Goal: Communication & Community: Connect with others

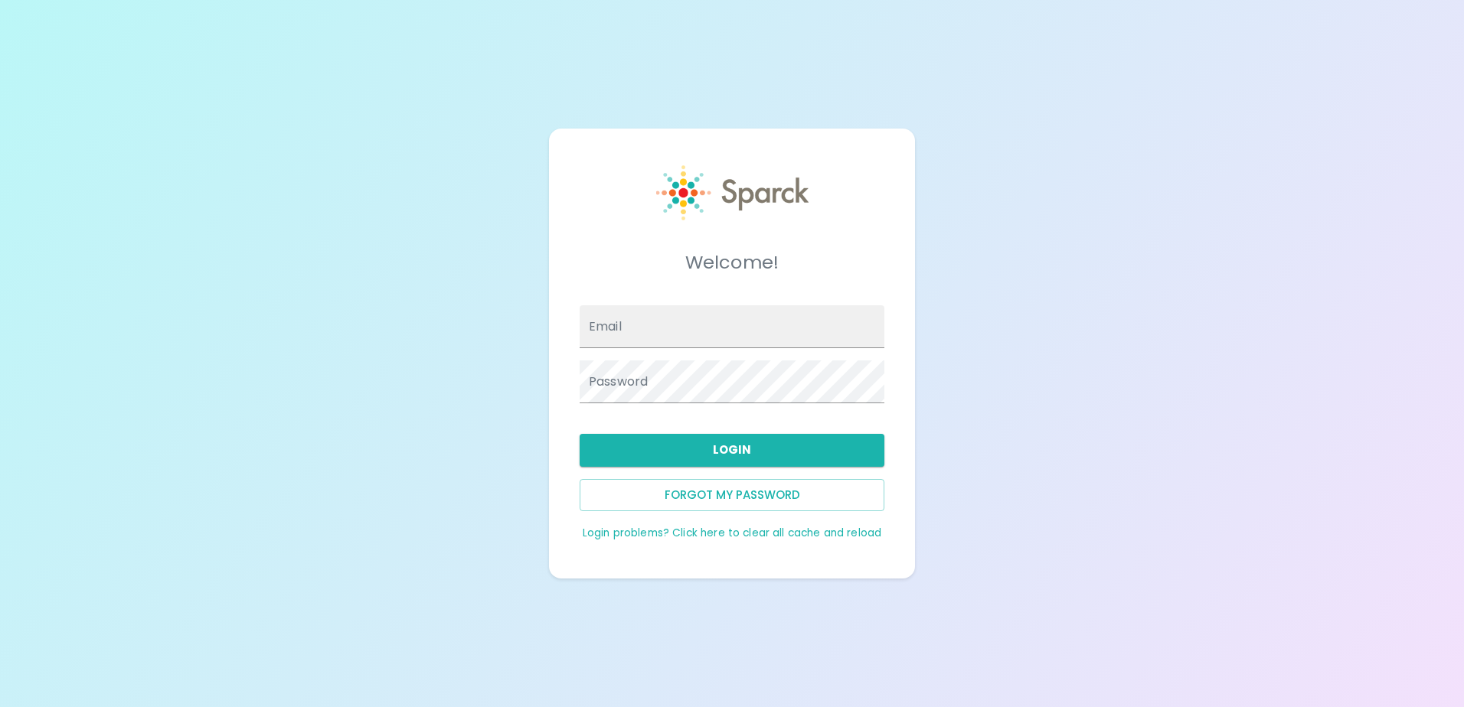
click at [609, 319] on div "Email" at bounding box center [732, 327] width 305 height 43
type input "[EMAIL_ADDRESS][DOMAIN_NAME]"
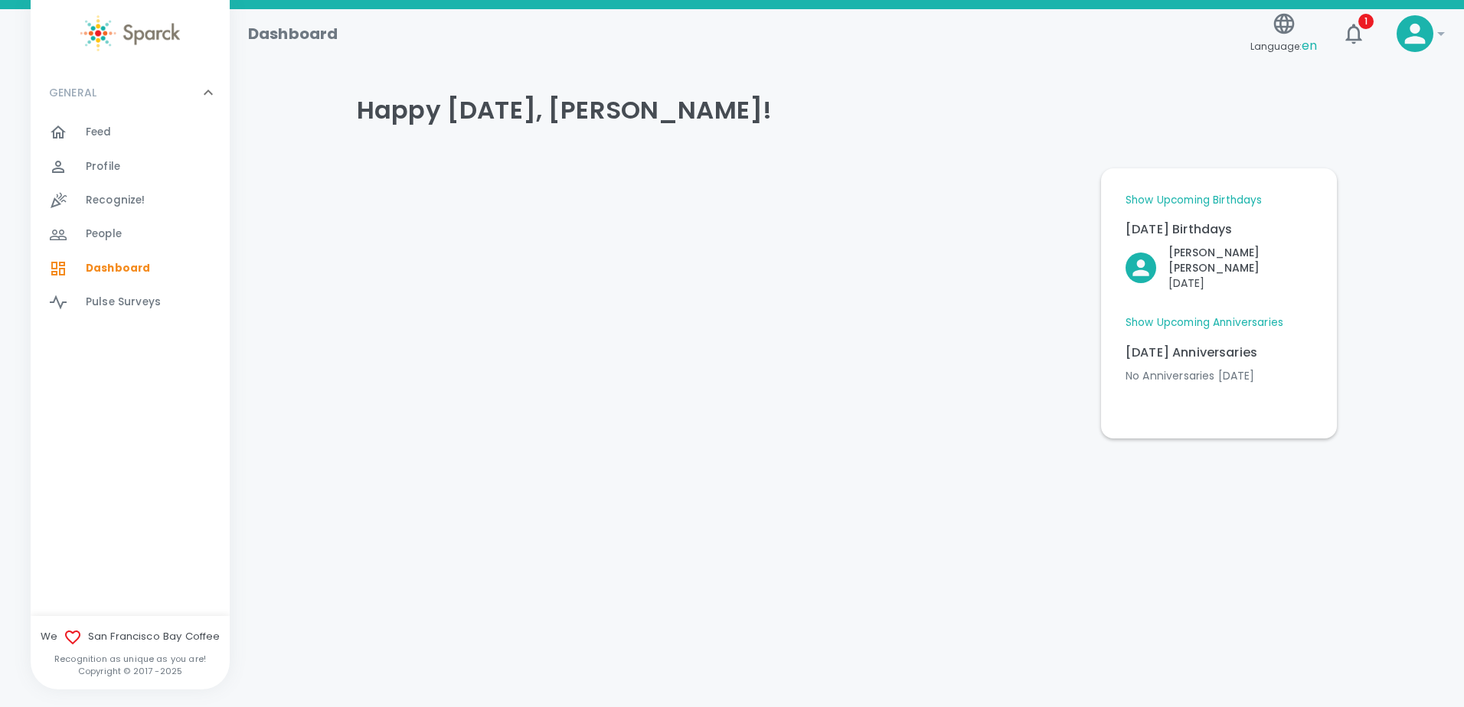
click at [1243, 199] on link "Show Upcoming Birthdays" at bounding box center [1194, 200] width 136 height 15
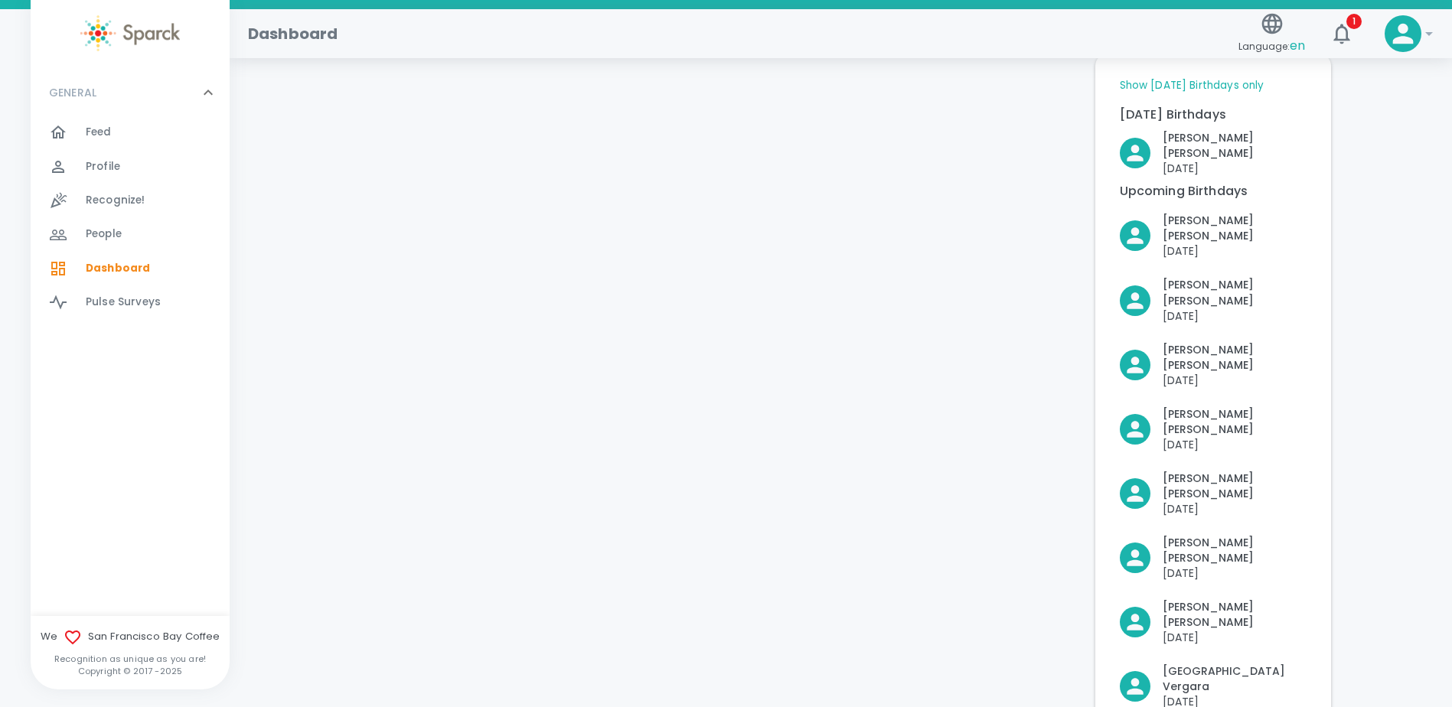
scroll to position [77, 0]
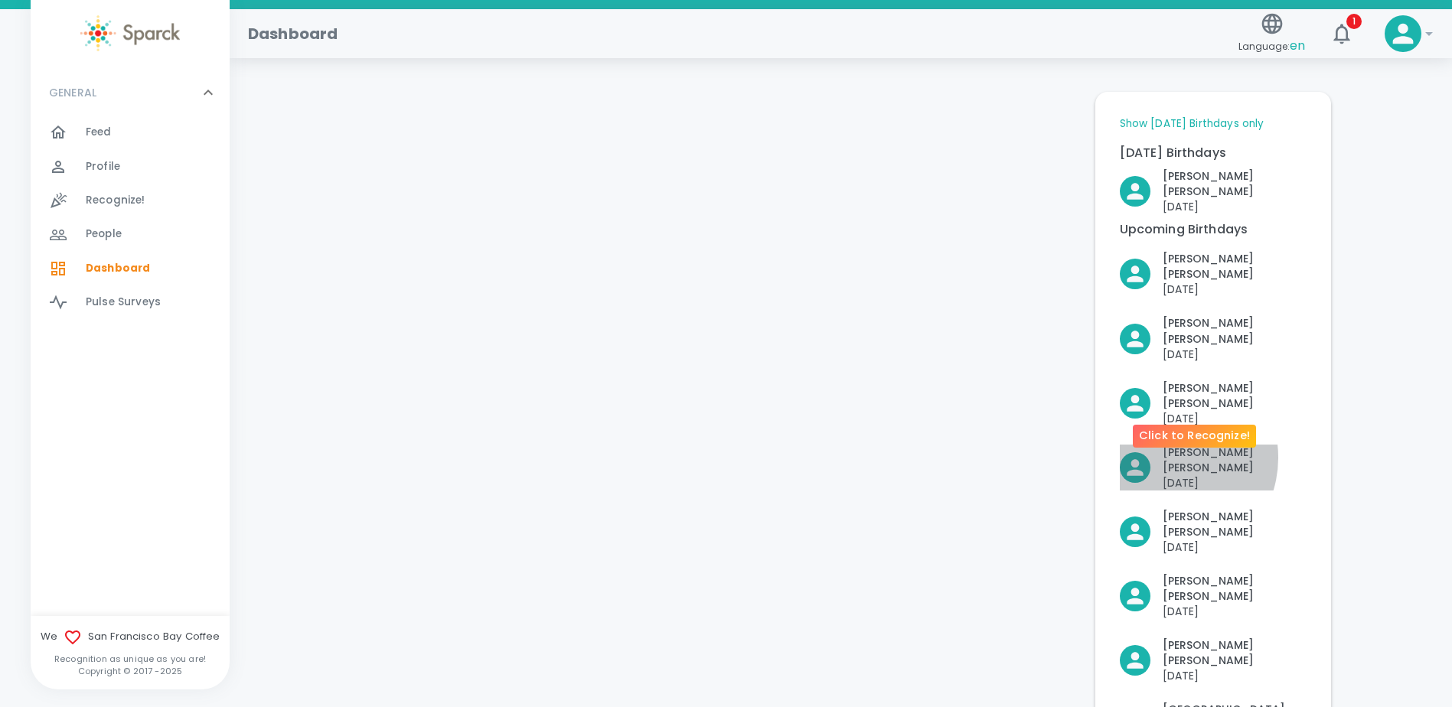
click at [1166, 445] on p "[PERSON_NAME]" at bounding box center [1235, 460] width 144 height 31
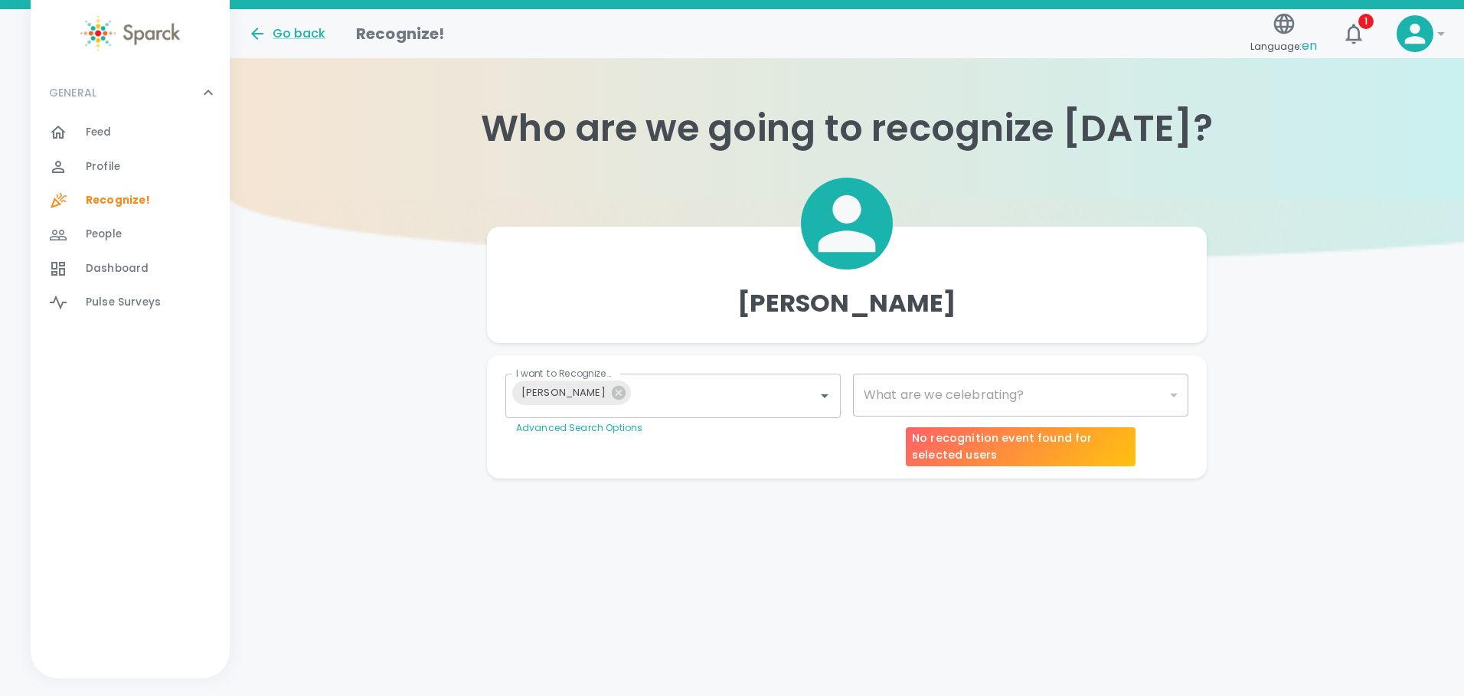
click at [942, 392] on div "​" at bounding box center [1020, 395] width 335 height 43
type input "2072"
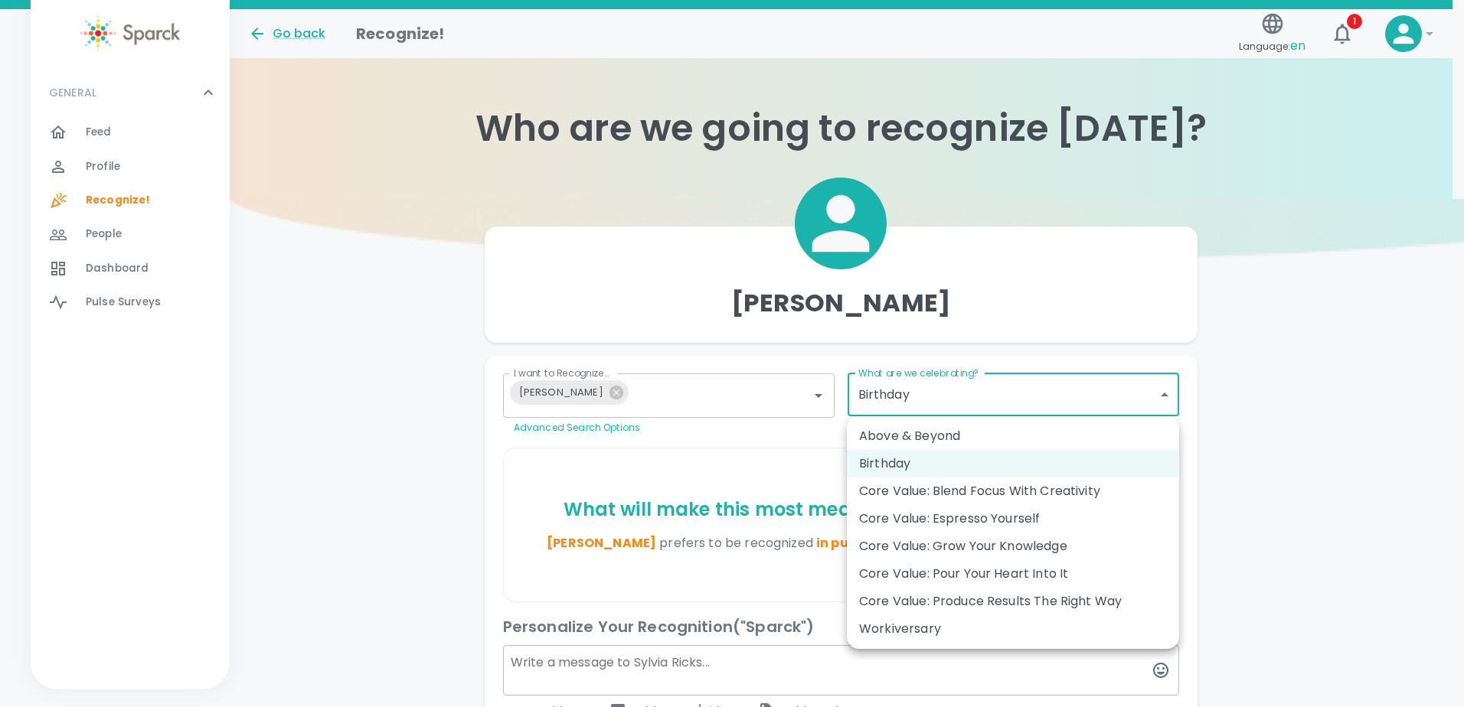
click at [1175, 394] on body "Skip Navigation Go back Recognize! Language: en 1 ! GENERAL 0 Feed 0 Profile 0 …" at bounding box center [732, 456] width 1464 height 913
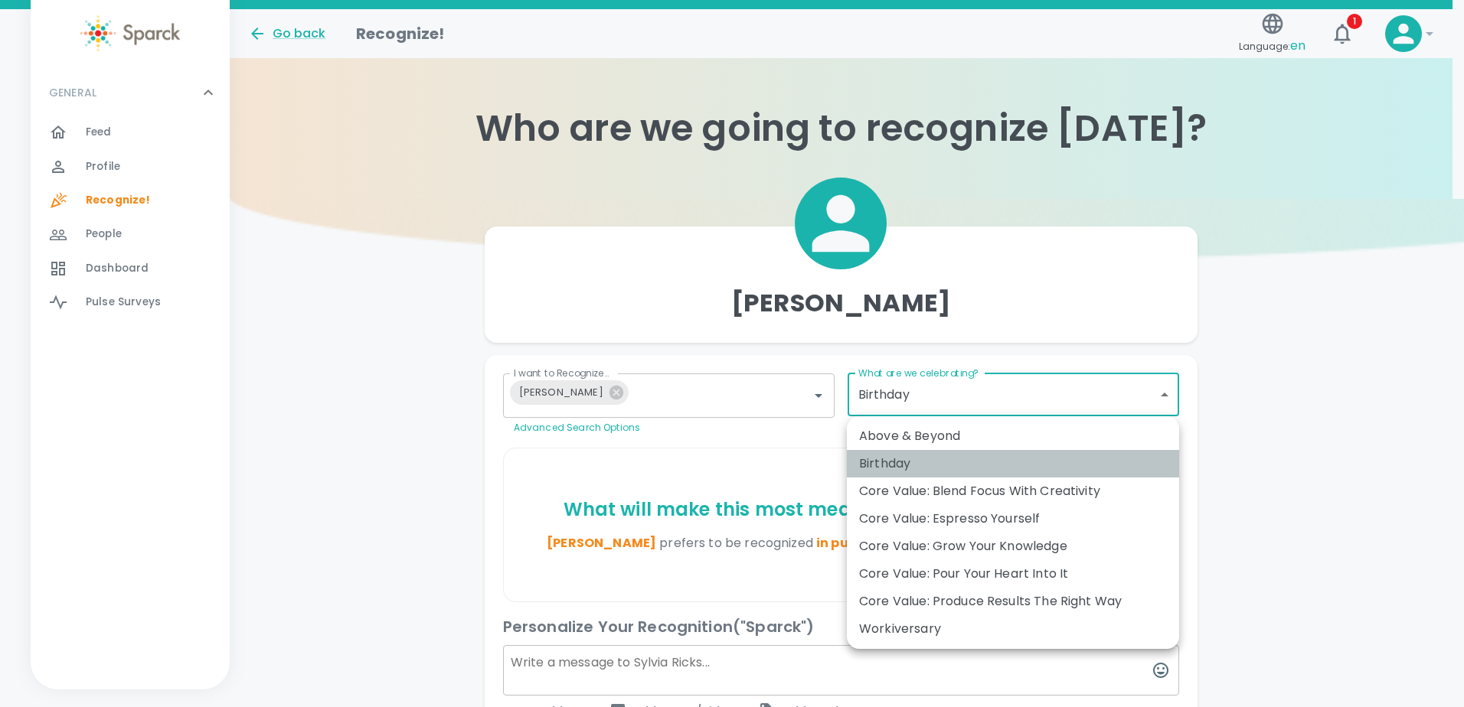
click at [909, 460] on div "Birthday" at bounding box center [1013, 464] width 308 height 18
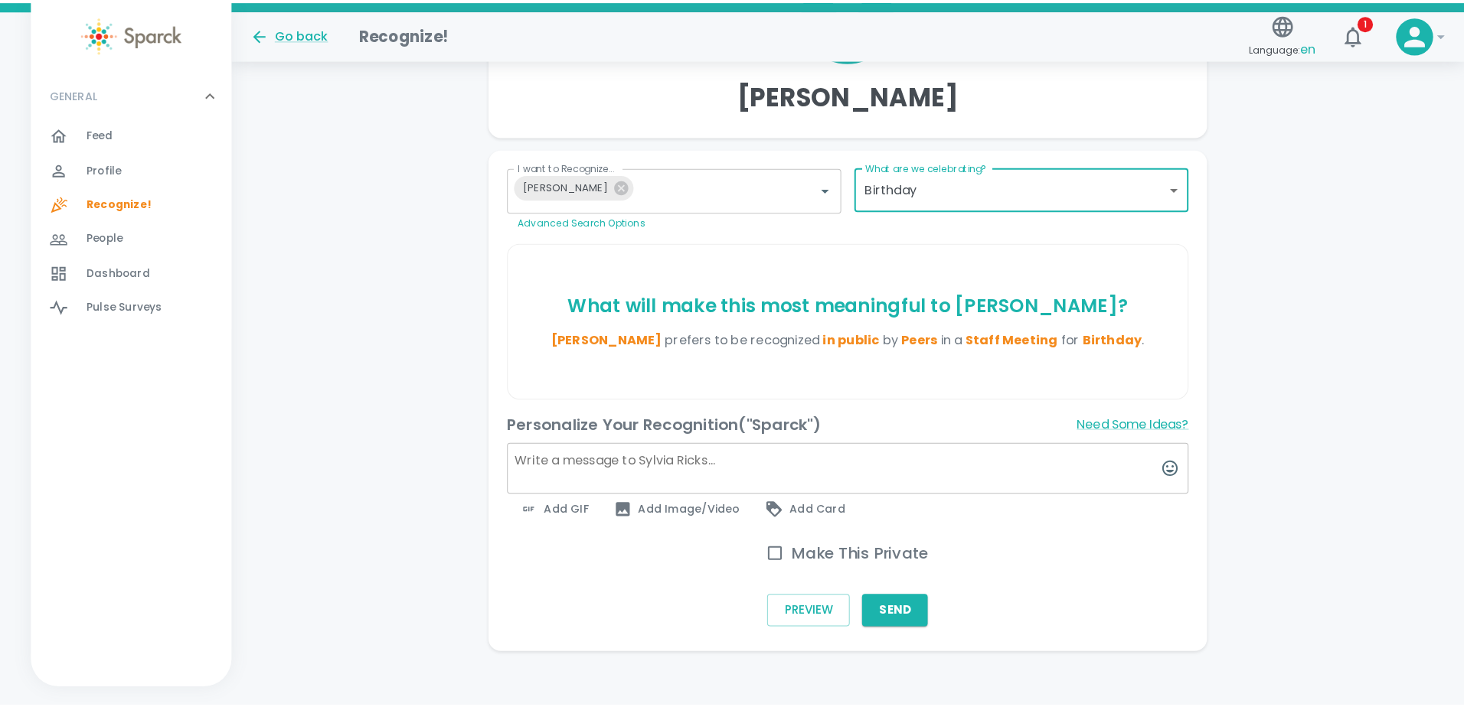
scroll to position [217, 0]
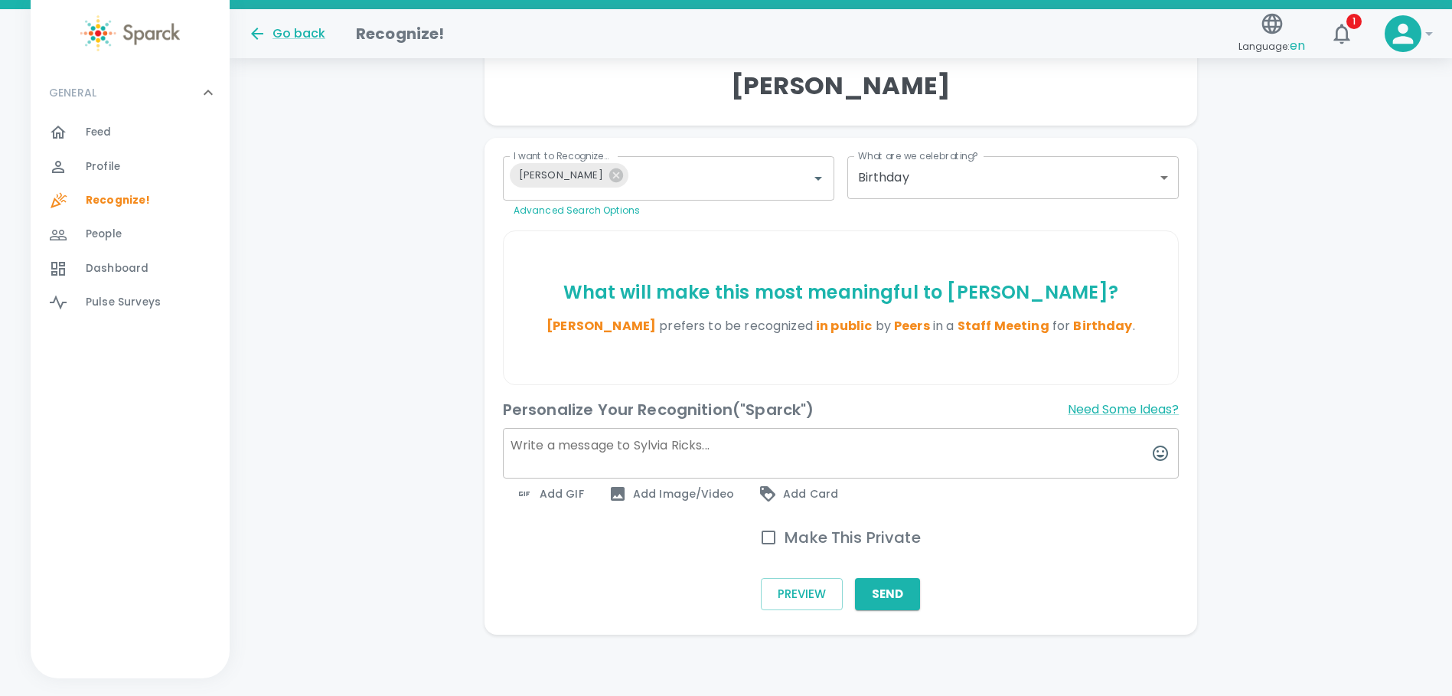
click at [630, 452] on textarea at bounding box center [841, 453] width 677 height 51
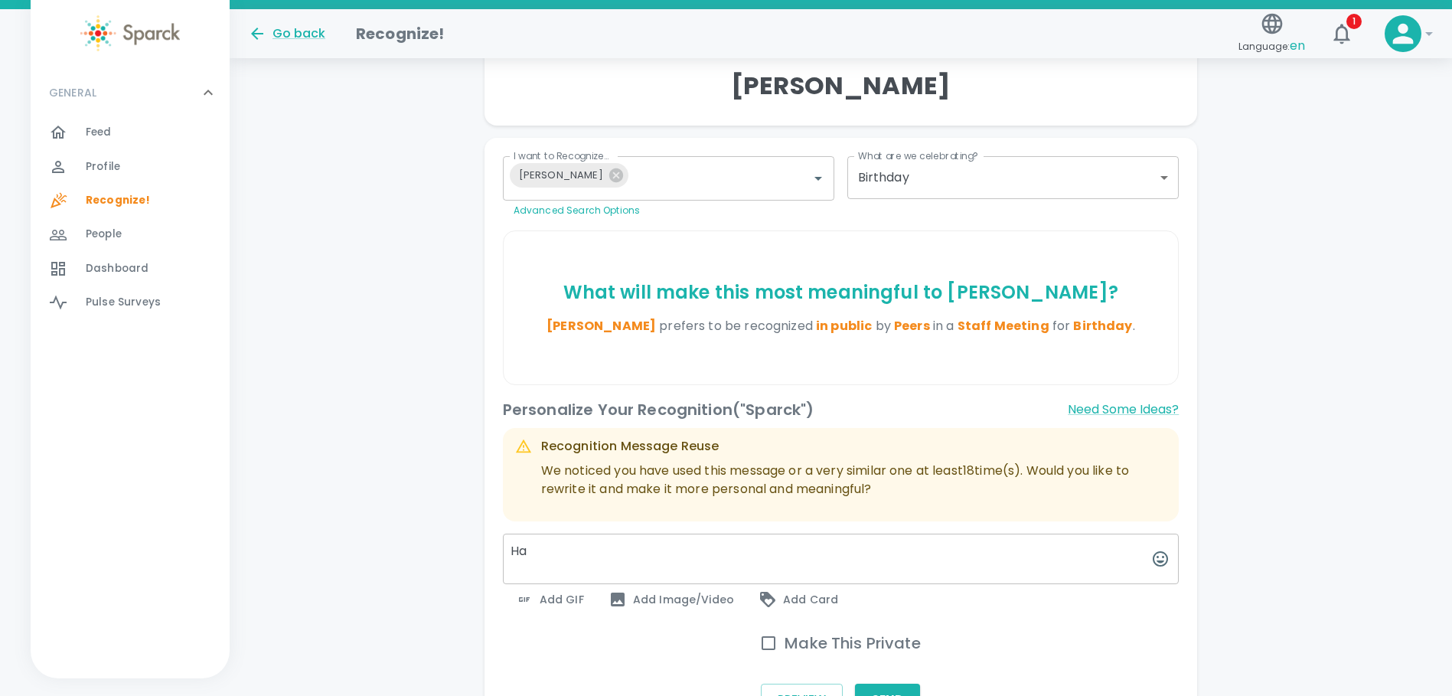
type textarea "H"
click at [567, 598] on span "Add GIF" at bounding box center [549, 599] width 69 height 18
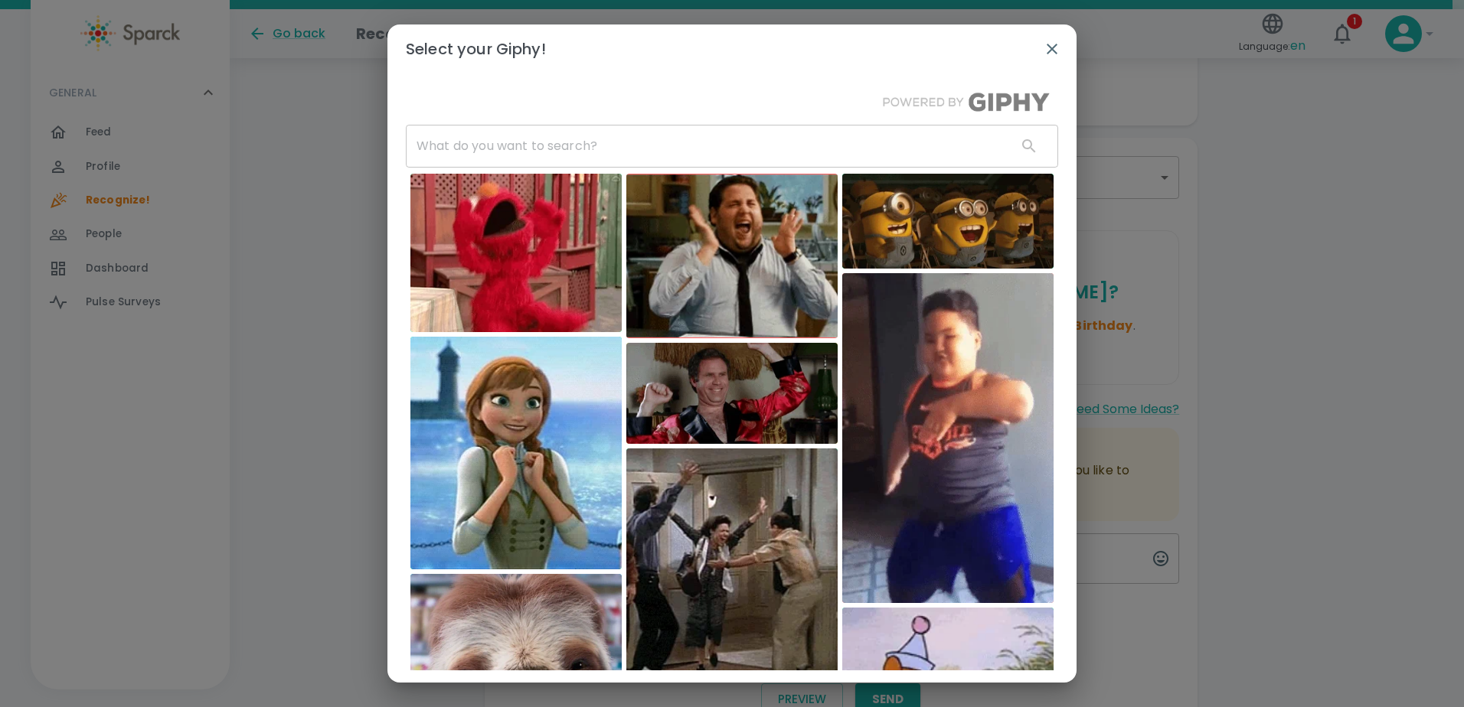
click at [573, 139] on input "text" at bounding box center [705, 146] width 599 height 43
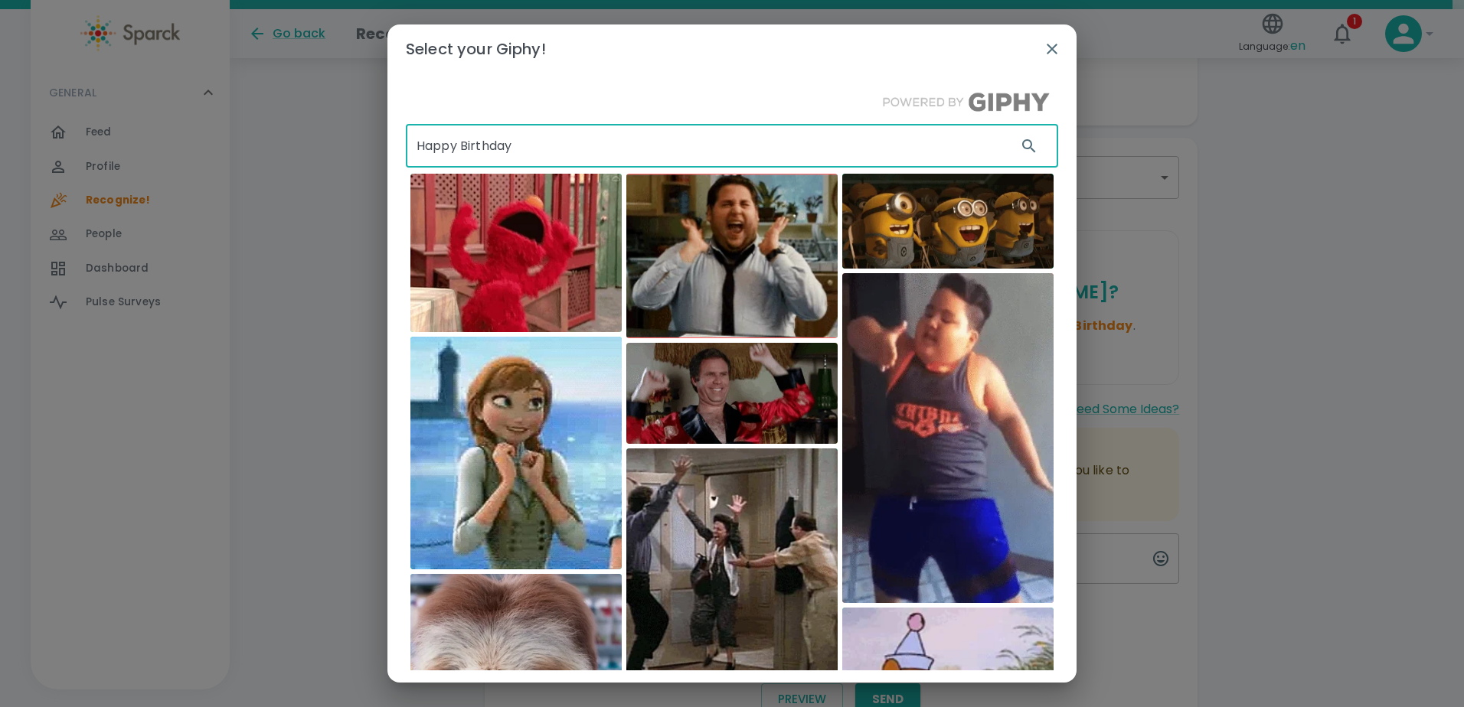
type input "Happy Birthday"
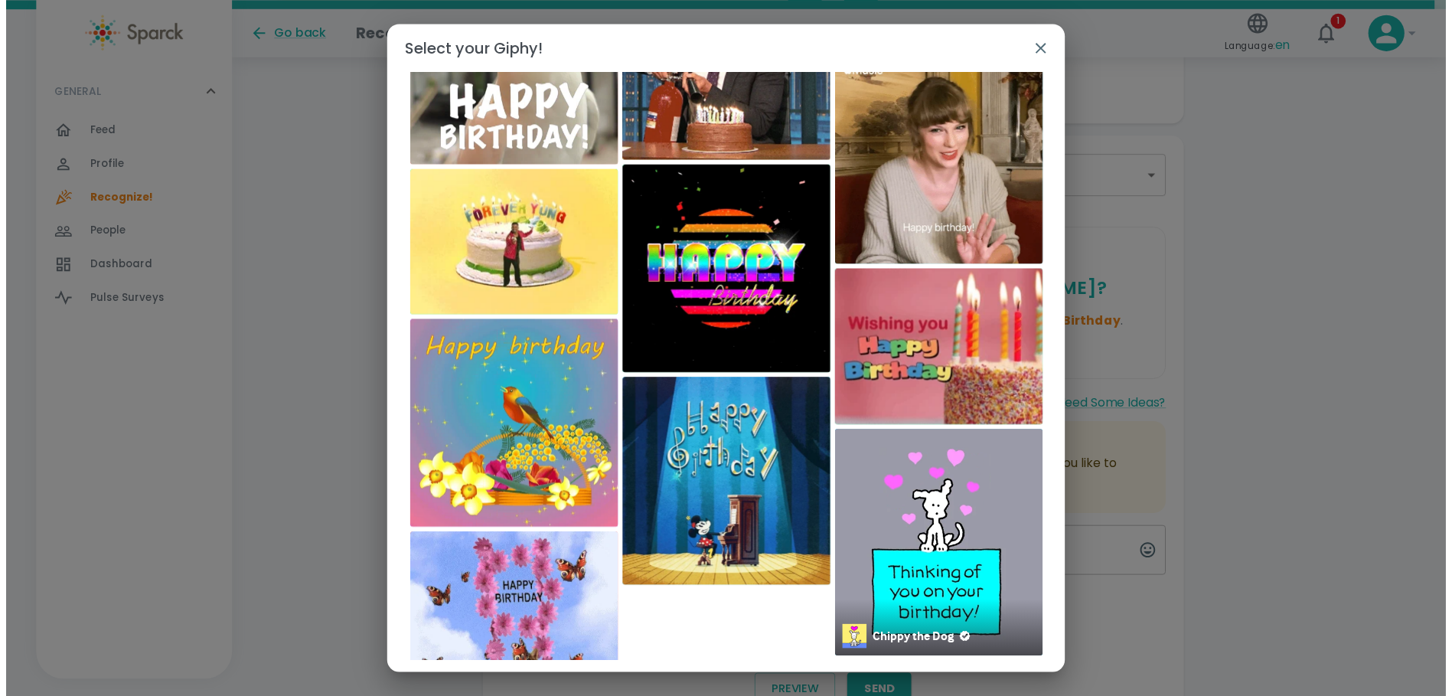
scroll to position [0, 0]
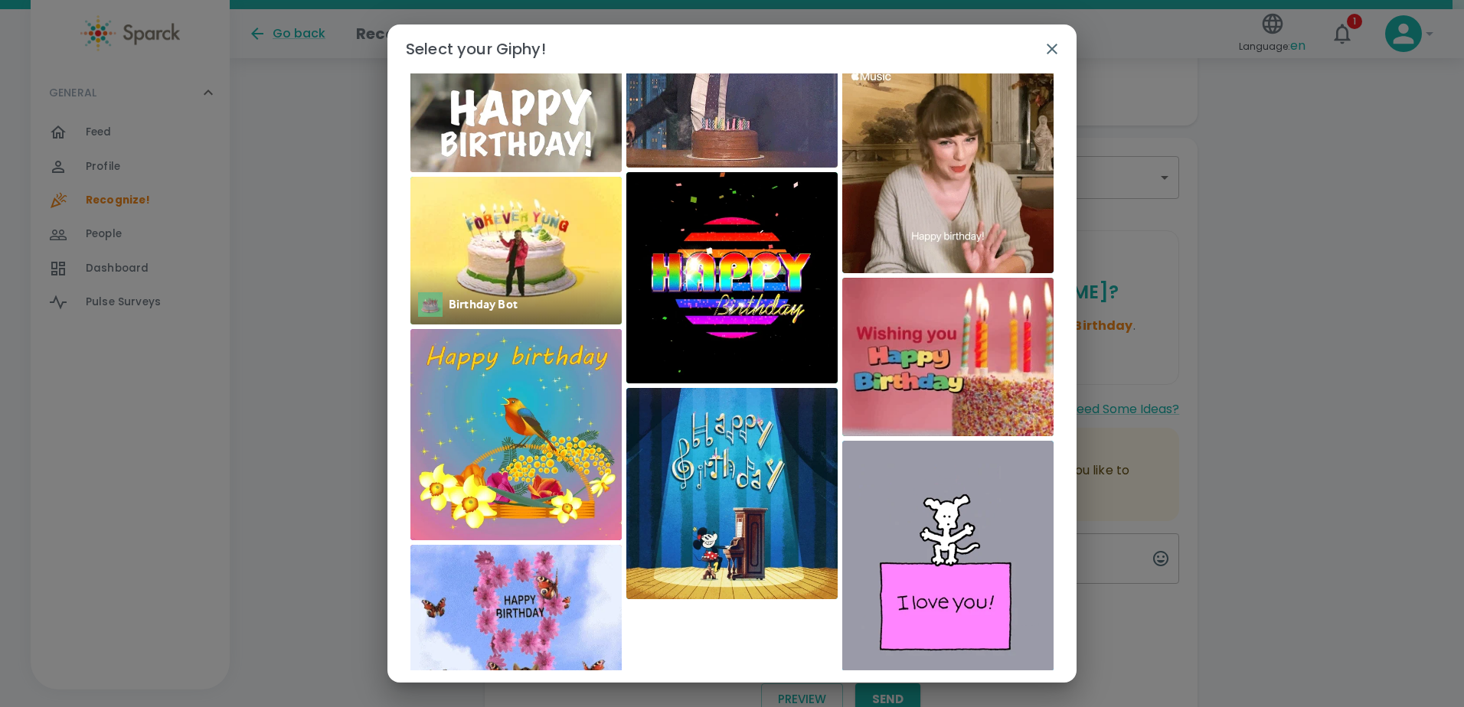
click at [477, 248] on img at bounding box center [515, 251] width 211 height 148
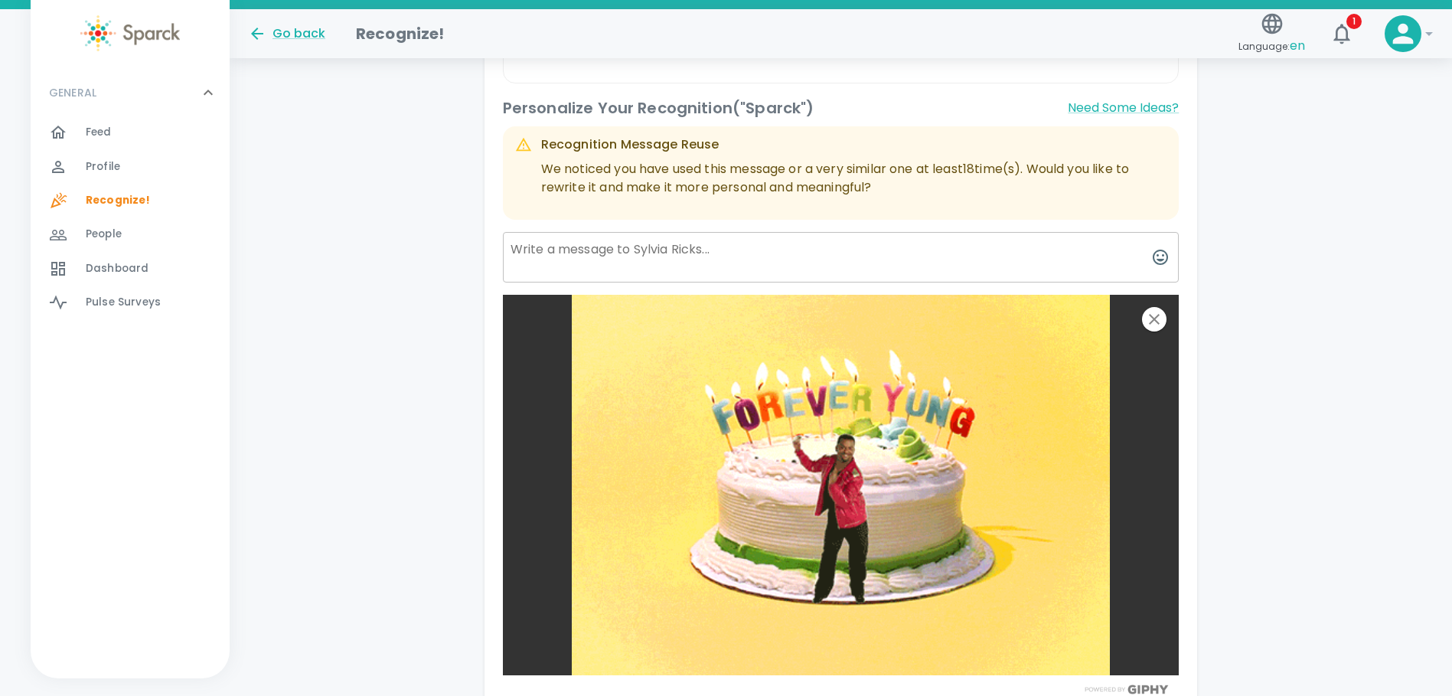
scroll to position [486, 0]
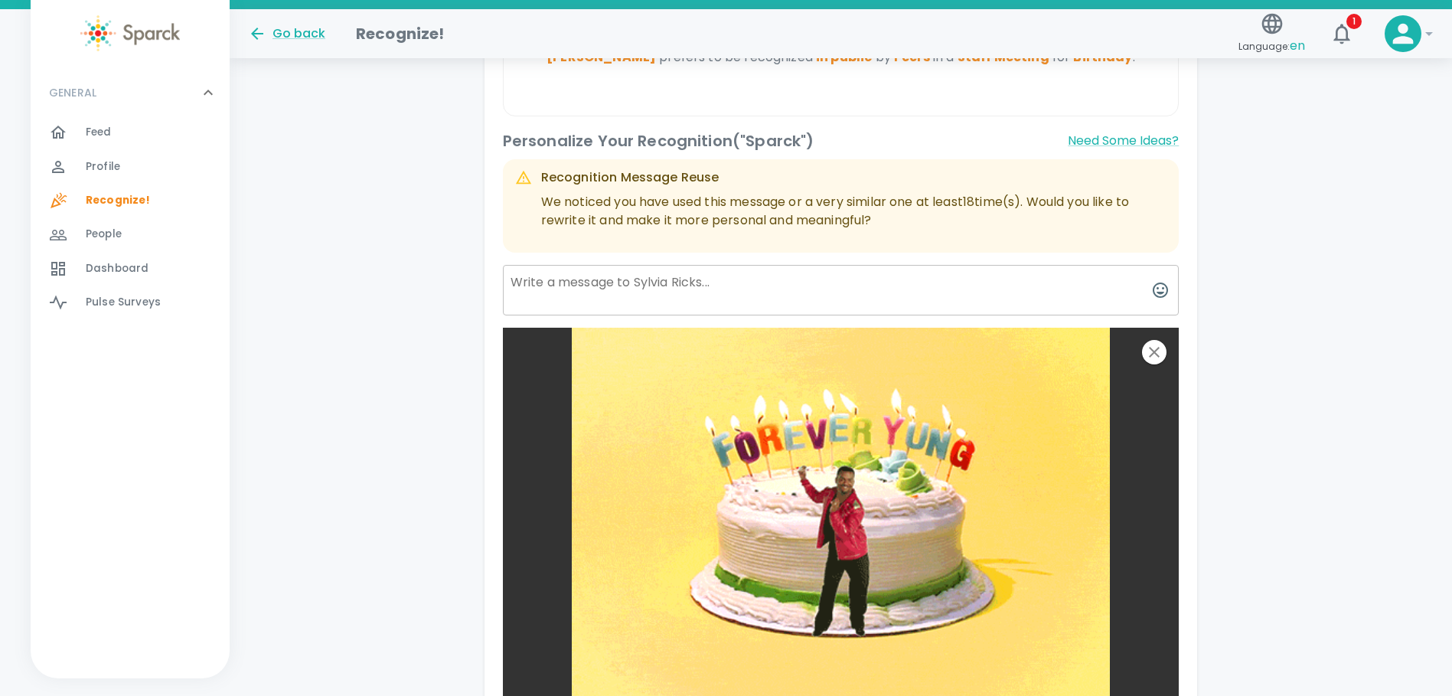
click at [573, 291] on textarea at bounding box center [841, 290] width 677 height 51
type textarea "H"
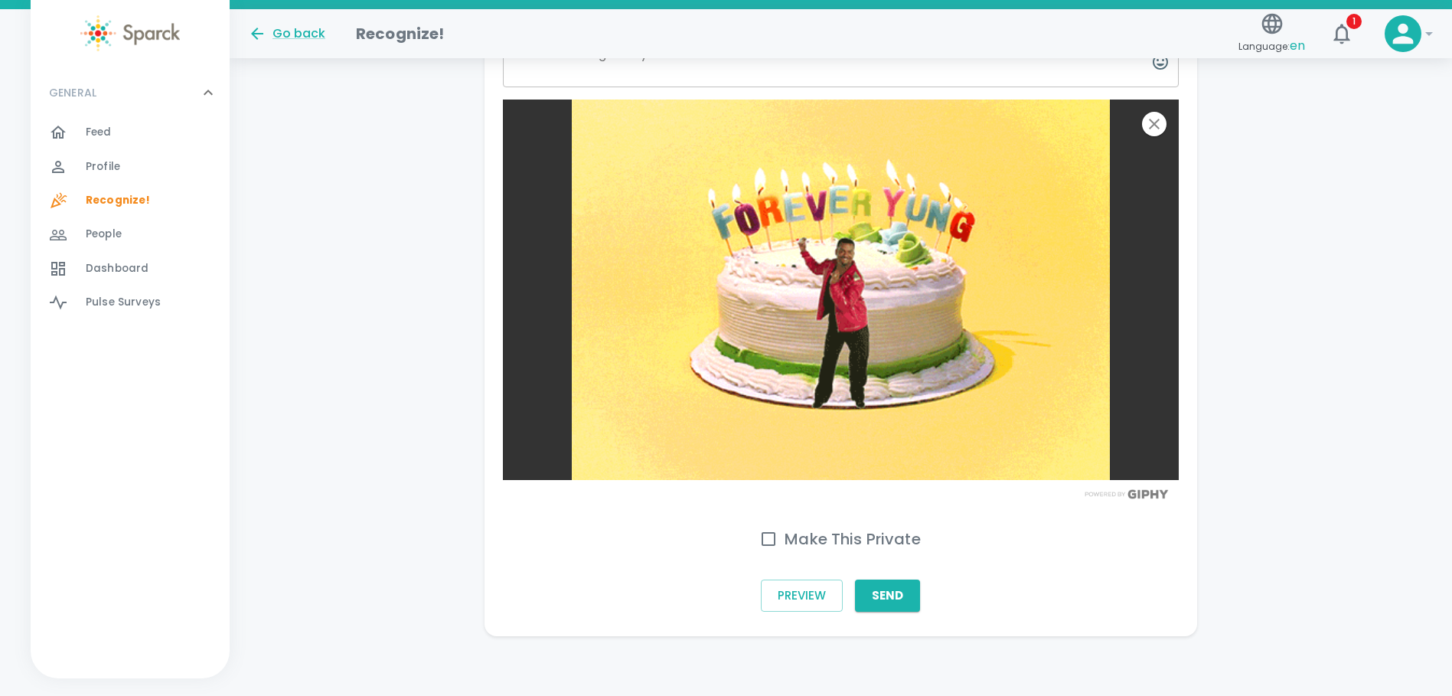
scroll to position [716, 0]
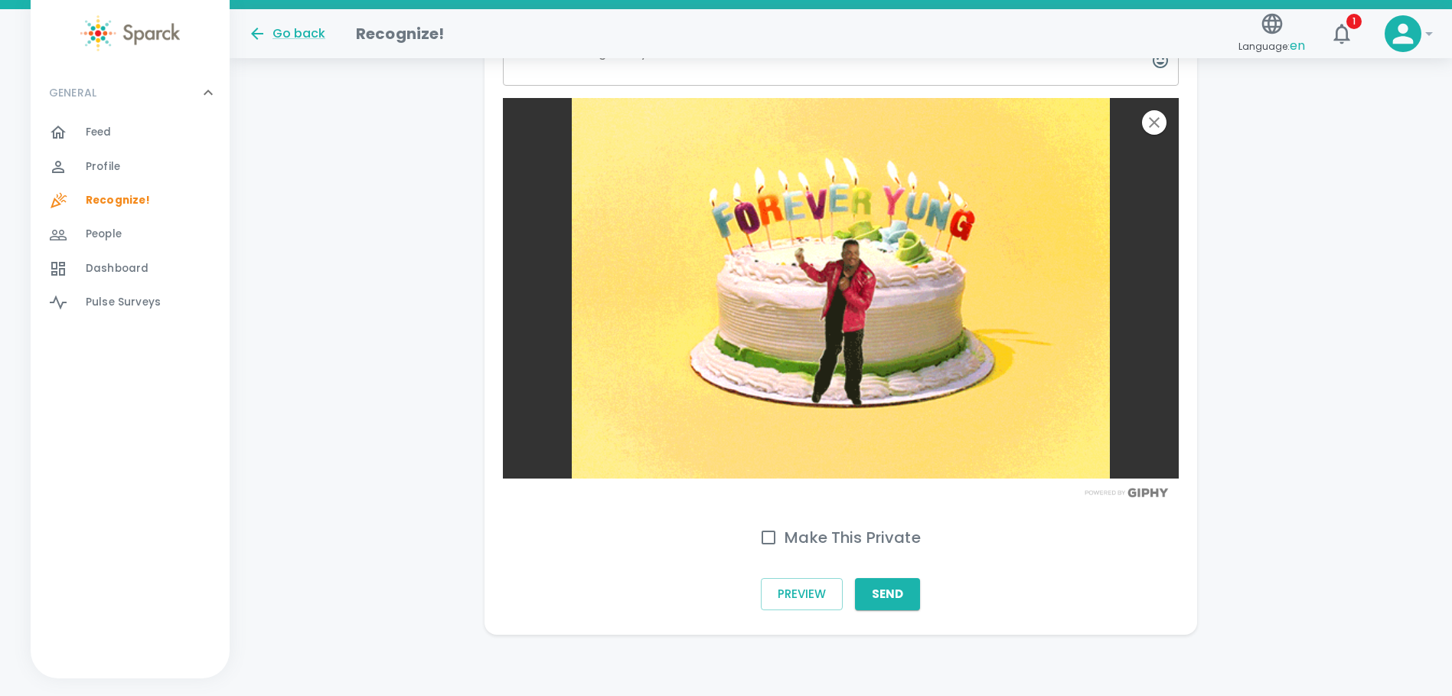
click at [894, 603] on button "Send" at bounding box center [887, 594] width 65 height 32
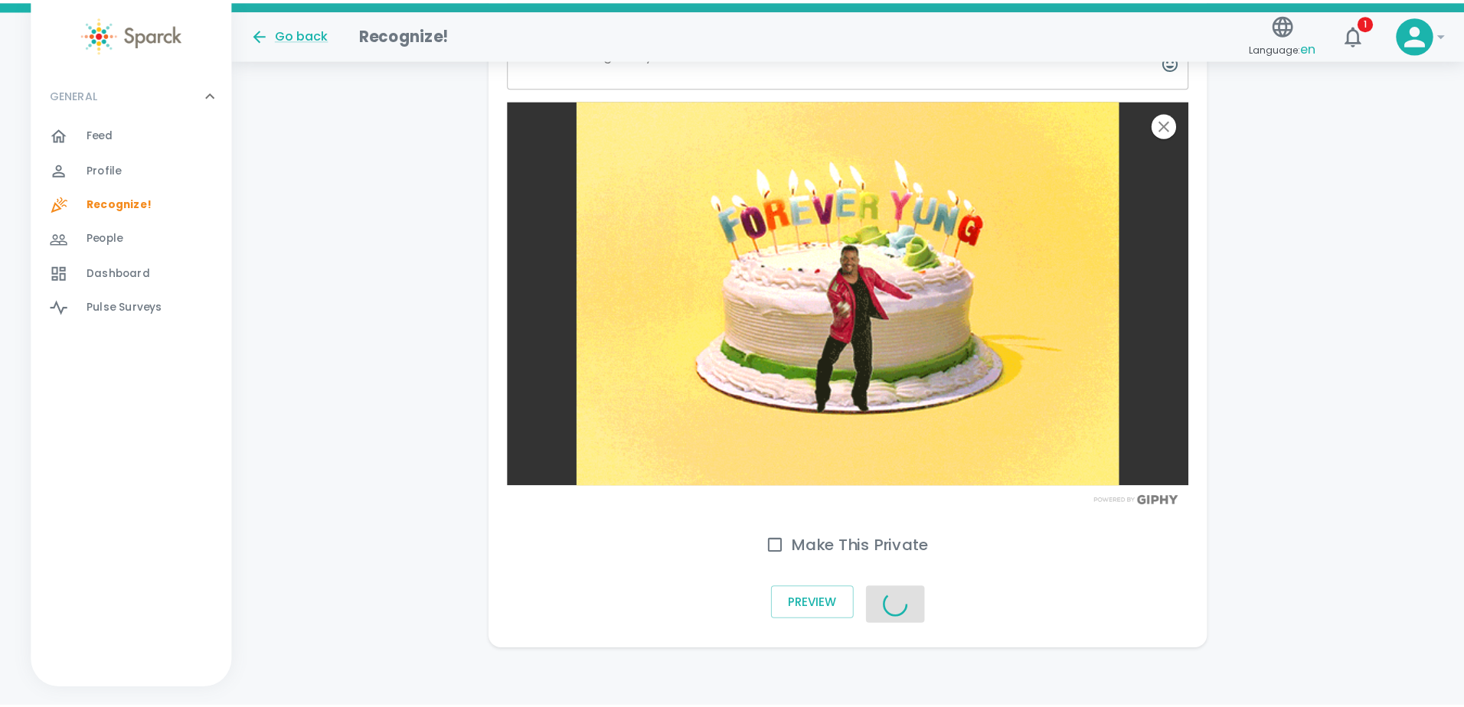
scroll to position [704, 0]
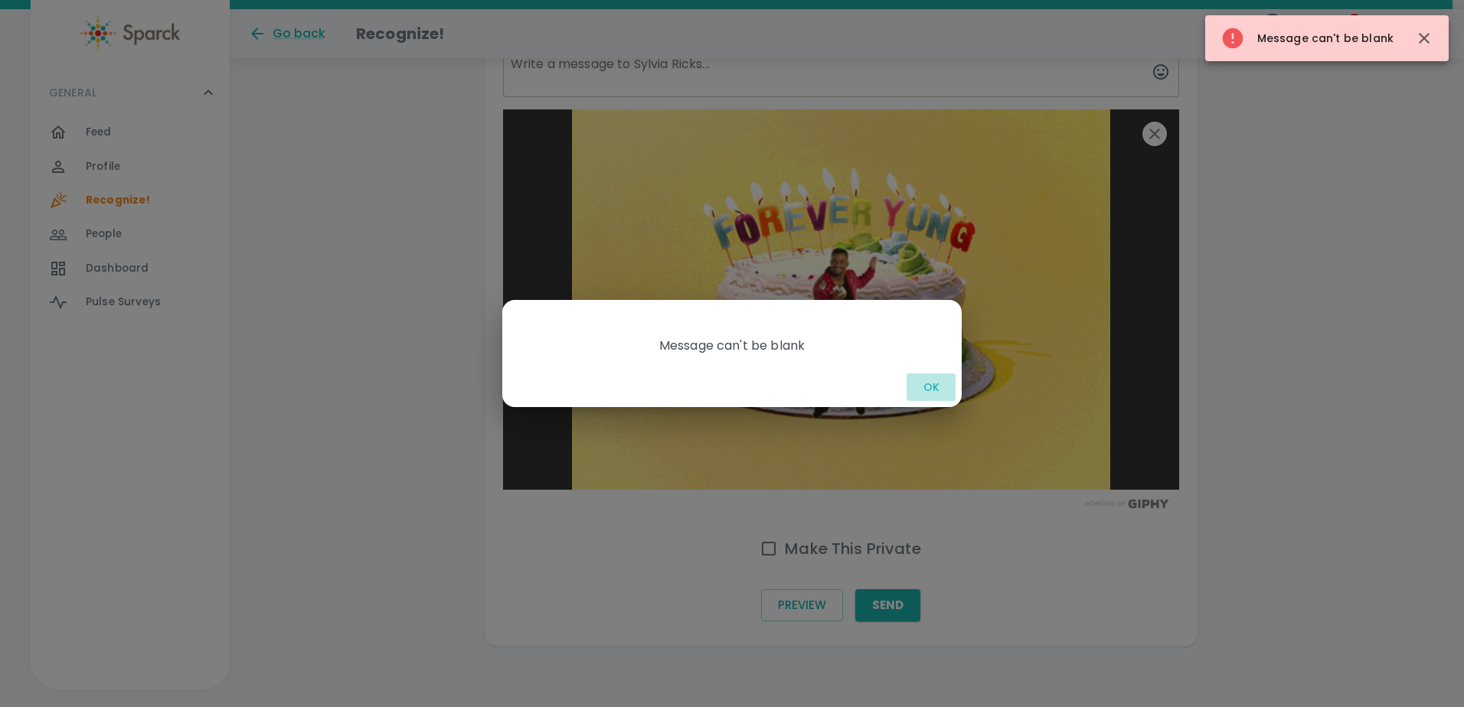
click at [928, 380] on button "OK" at bounding box center [931, 388] width 49 height 28
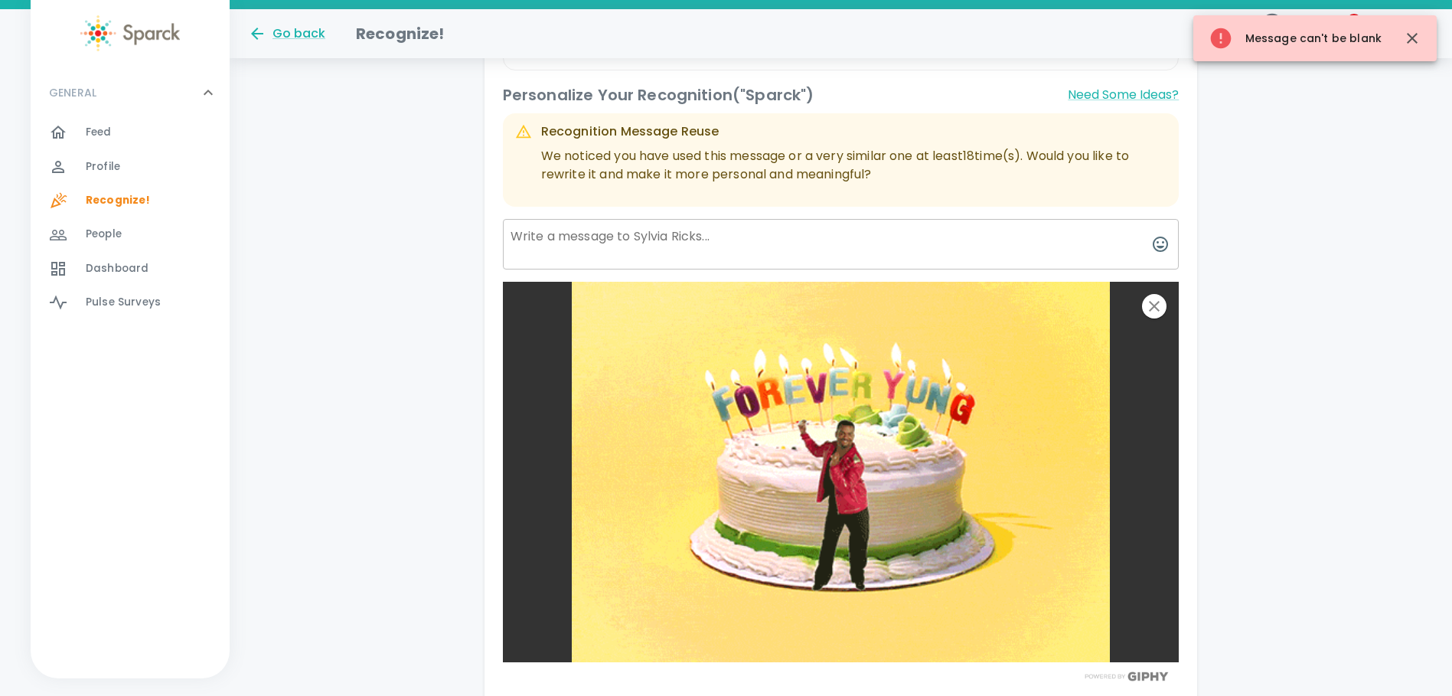
scroll to position [479, 0]
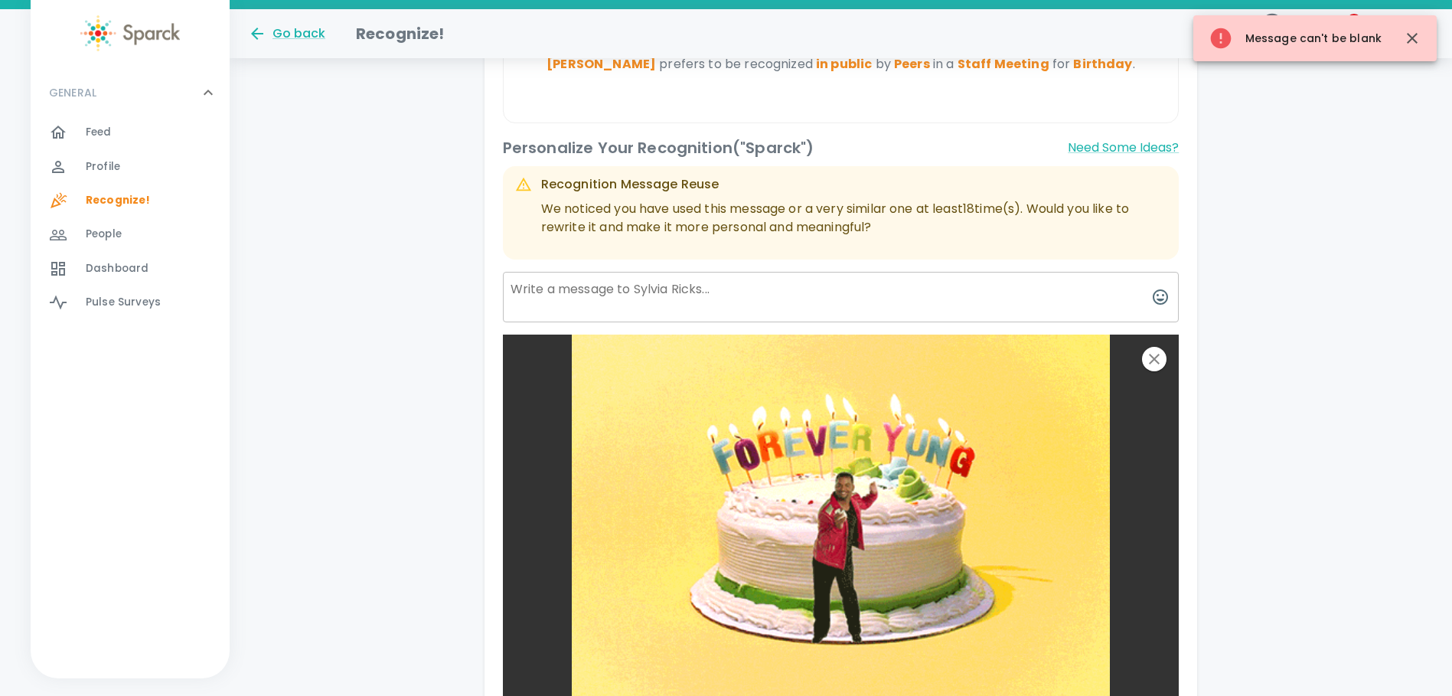
click at [625, 289] on textarea at bounding box center [841, 297] width 677 height 51
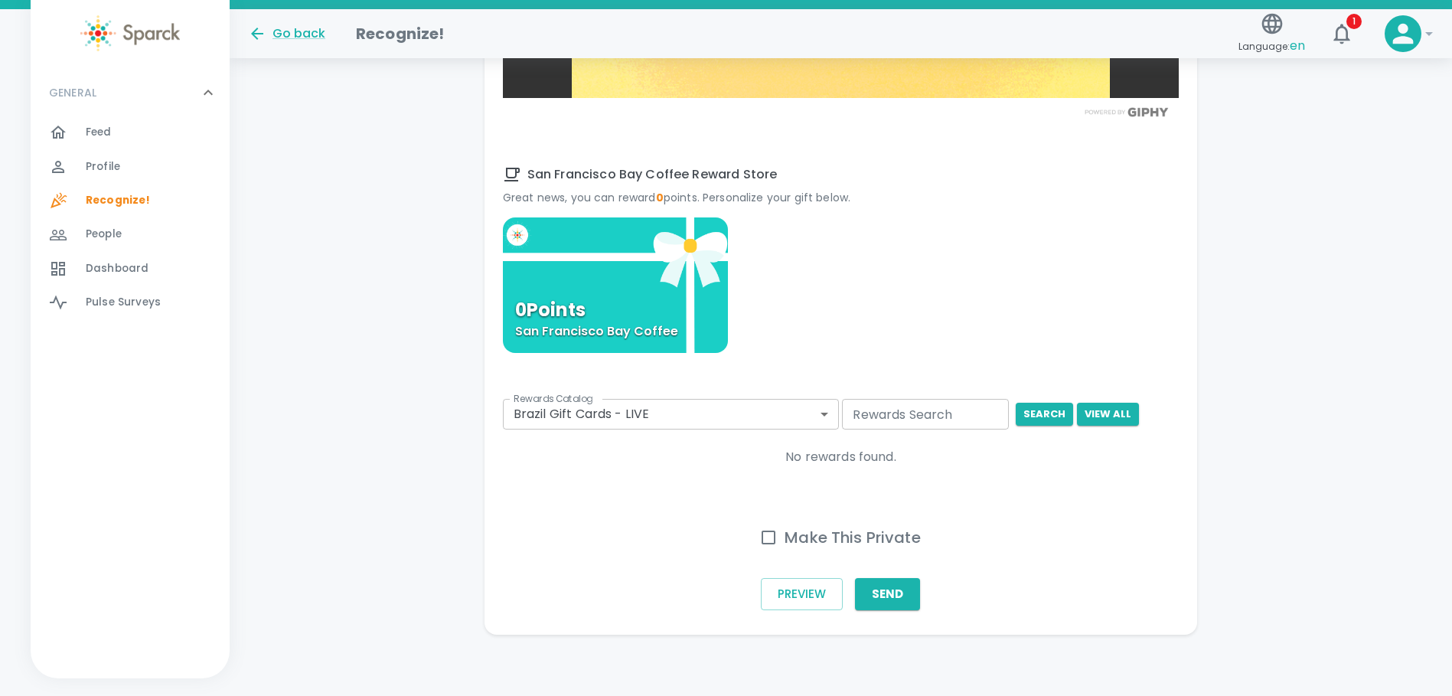
scroll to position [991, 0]
type textarea "Have a wonderful Birthday"
click at [895, 596] on button "Send" at bounding box center [887, 594] width 65 height 32
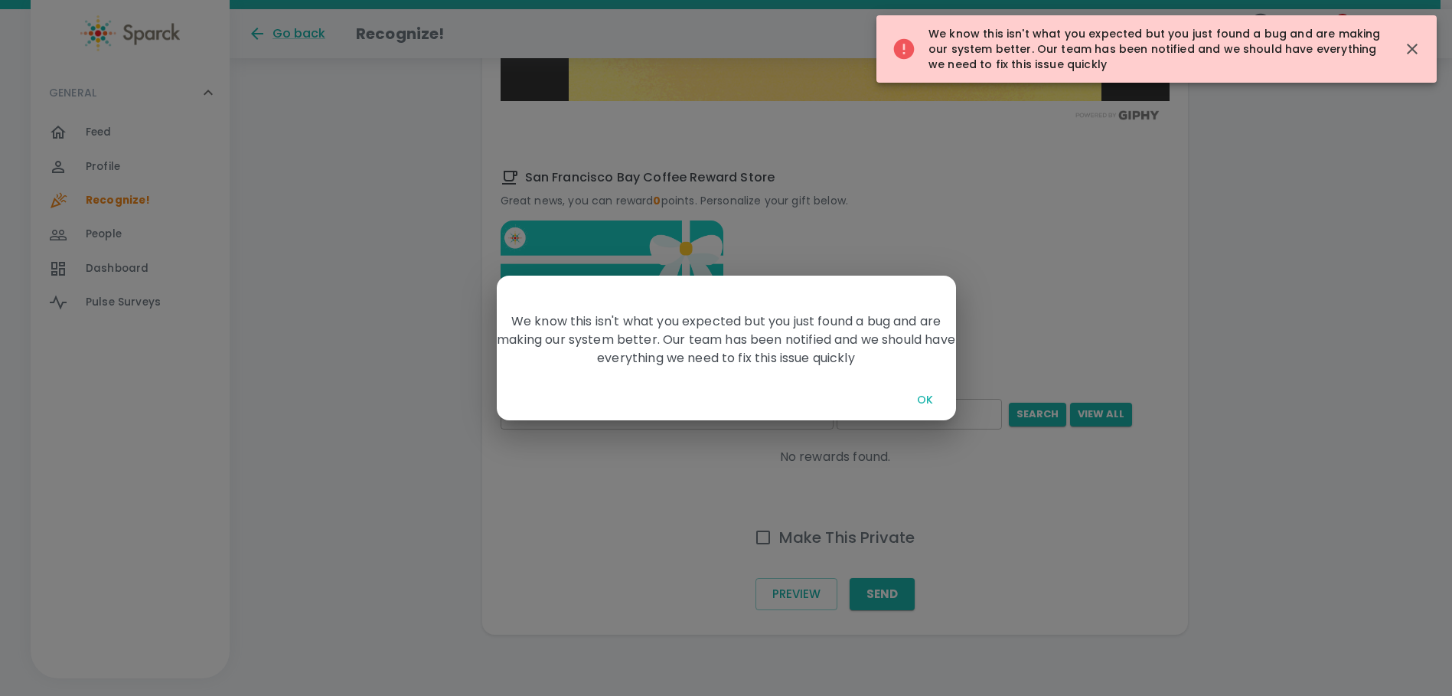
scroll to position [979, 0]
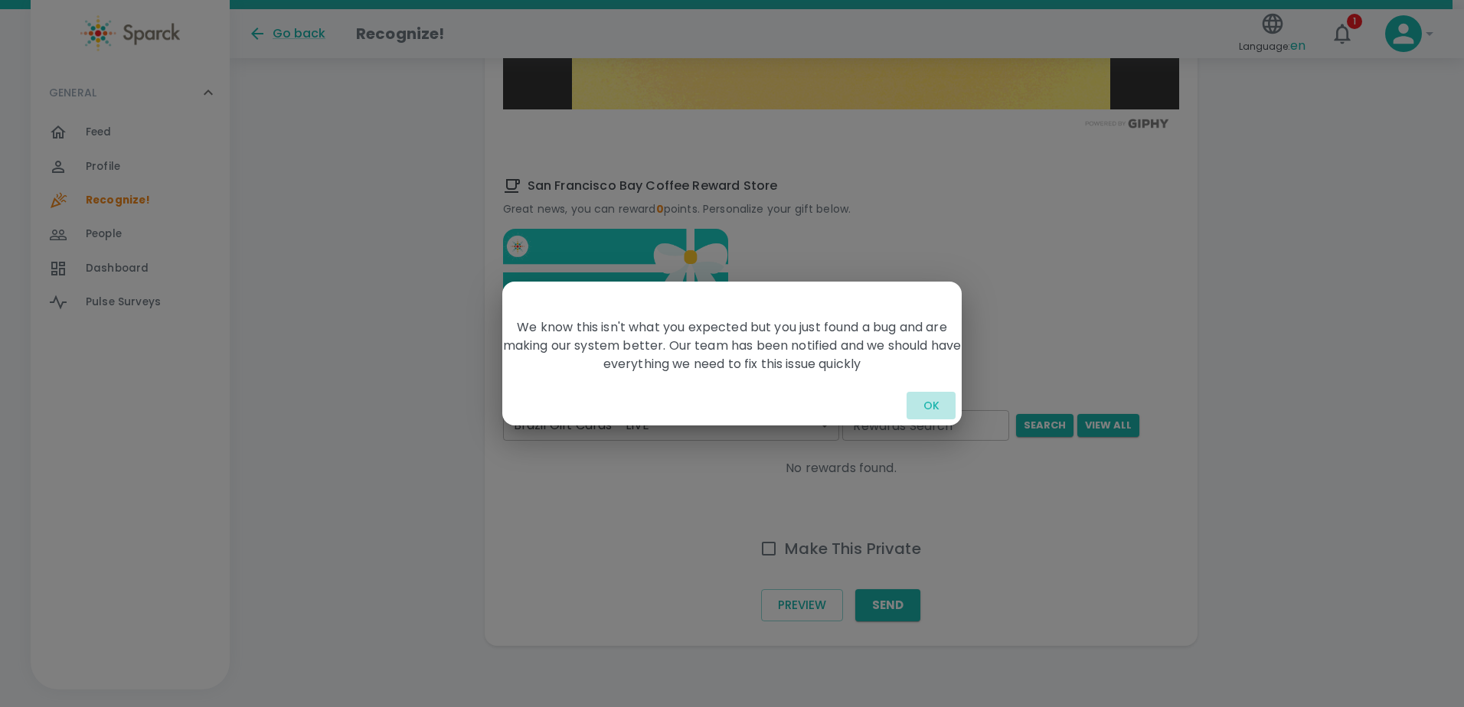
click at [931, 397] on button "OK" at bounding box center [931, 406] width 49 height 28
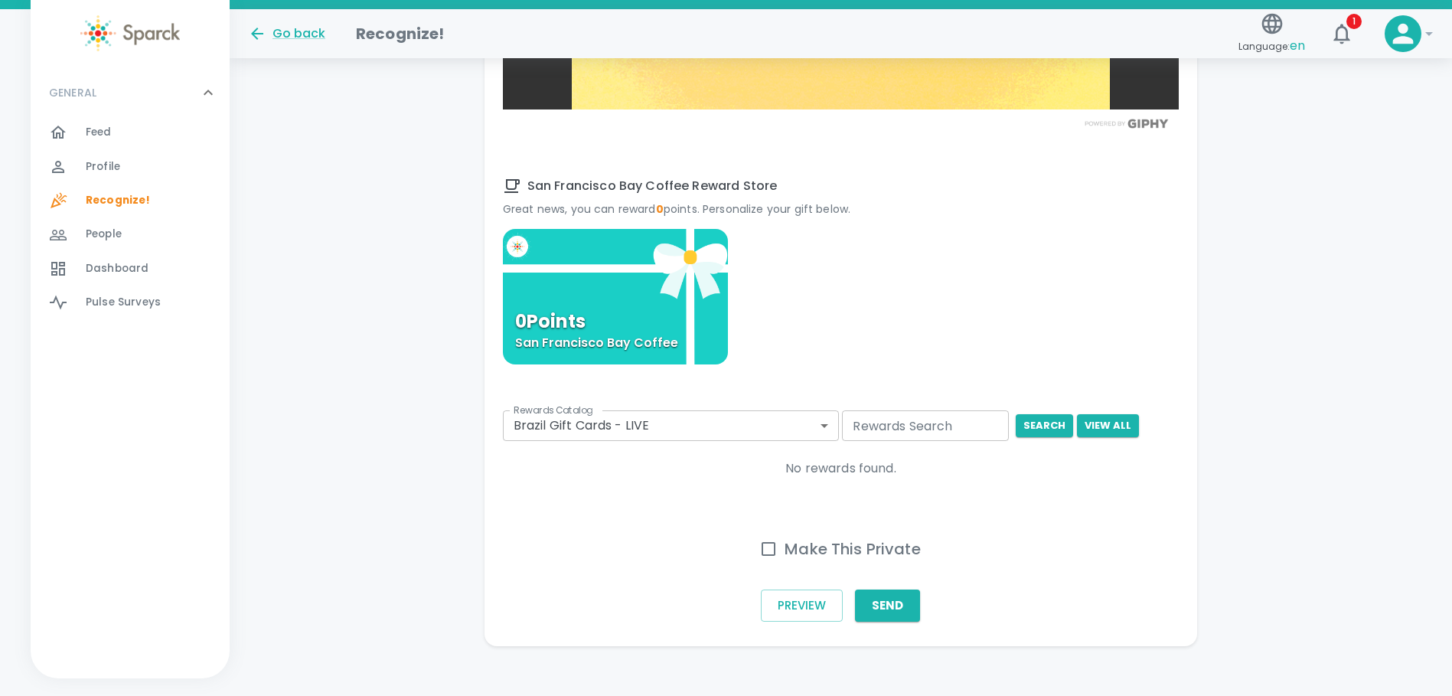
click at [877, 603] on button "Send" at bounding box center [887, 606] width 65 height 32
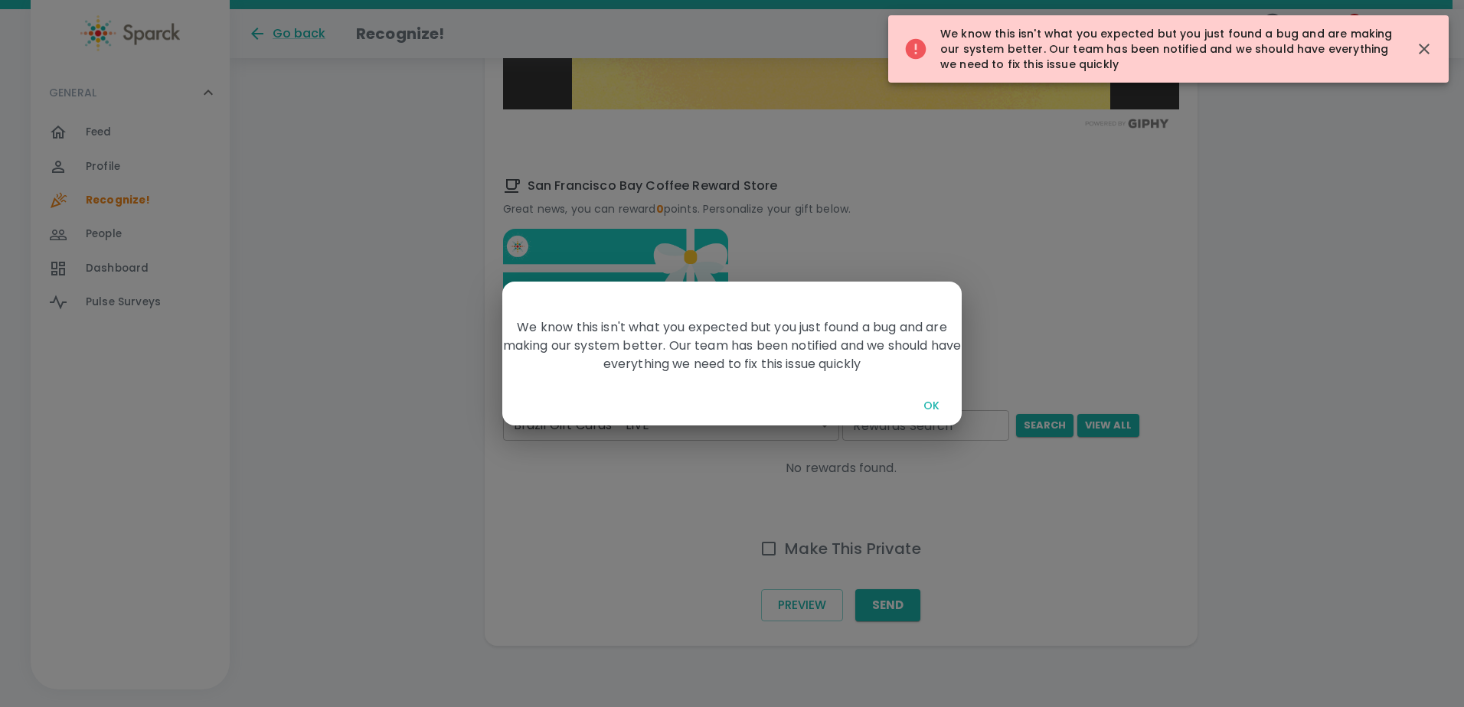
click at [927, 407] on button "OK" at bounding box center [931, 406] width 49 height 28
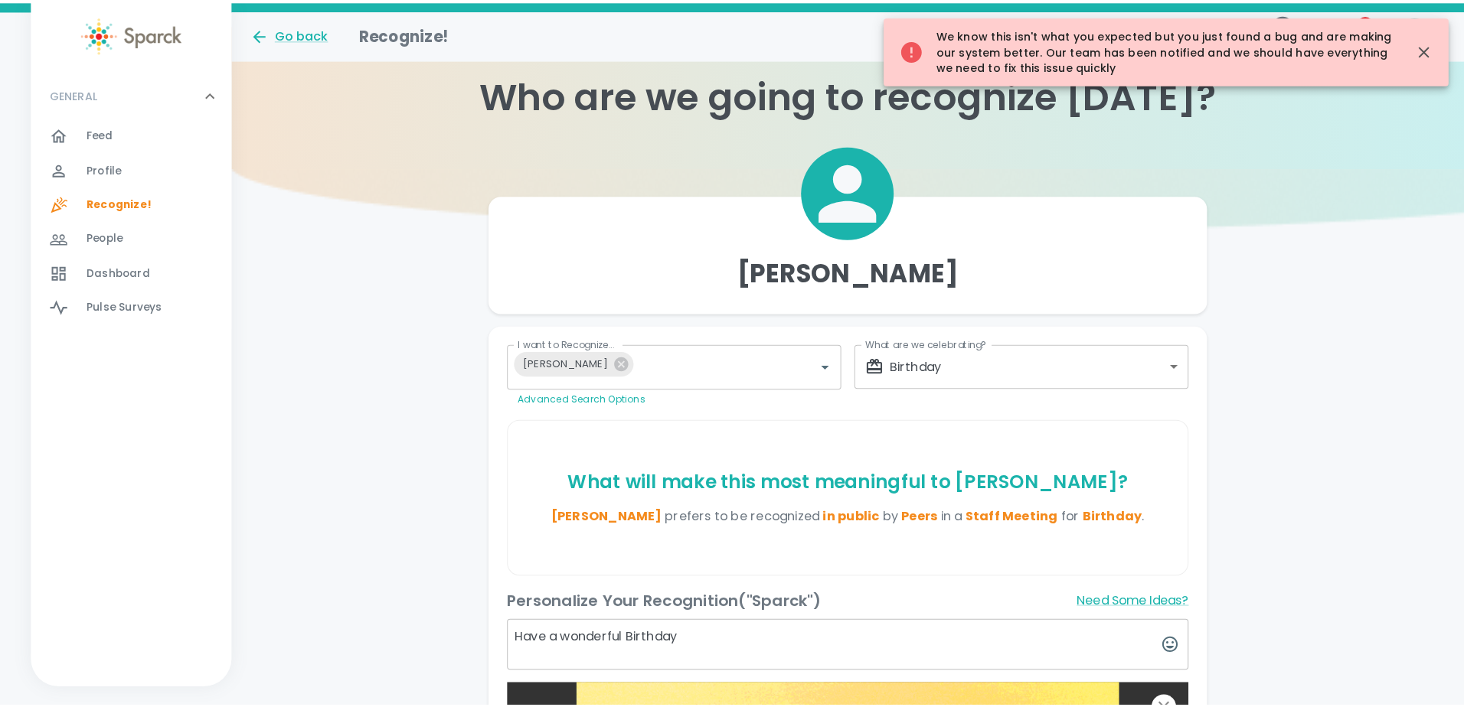
scroll to position [0, 0]
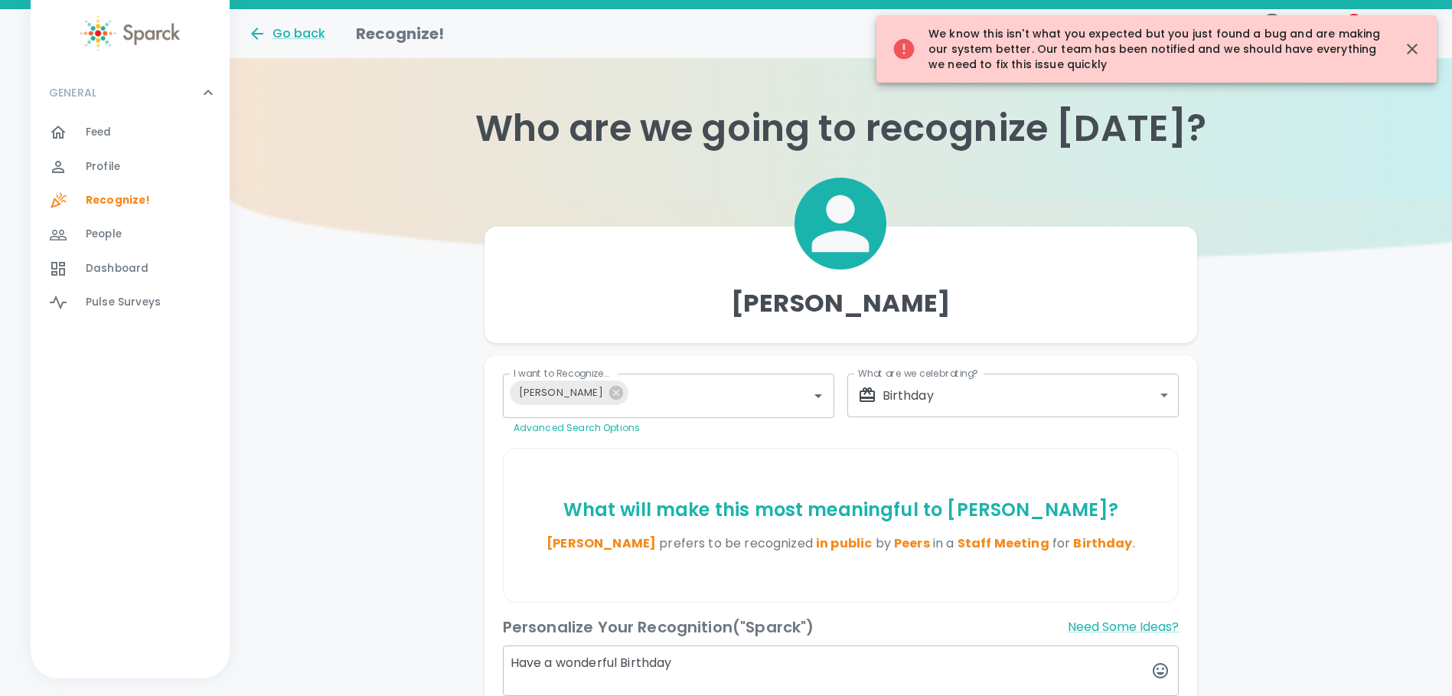
click at [1401, 55] on button "button" at bounding box center [1412, 49] width 37 height 37
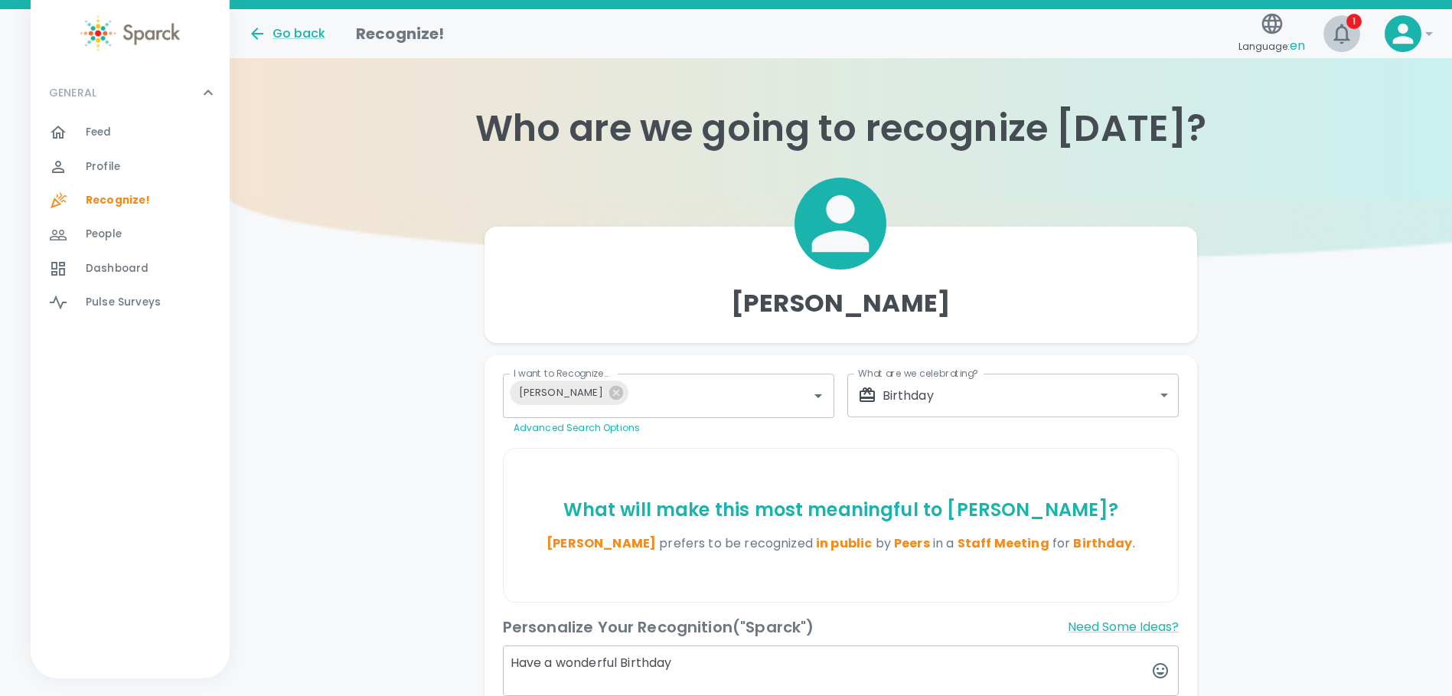
click at [1346, 34] on icon "button" at bounding box center [1342, 33] width 25 height 25
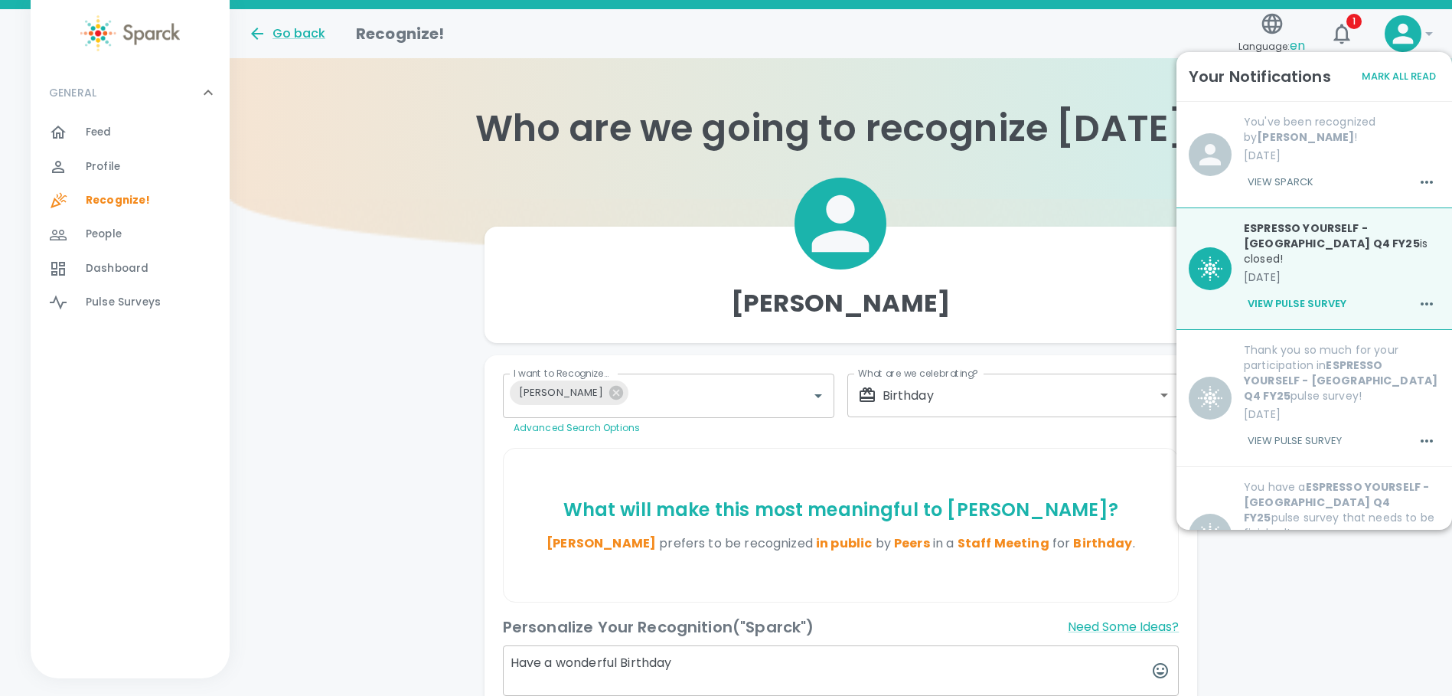
click at [1139, 101] on div "Who are we going to recognize [DATE]?" at bounding box center [841, 128] width 1223 height 141
click at [1080, 227] on div at bounding box center [842, 224] width 714 height 92
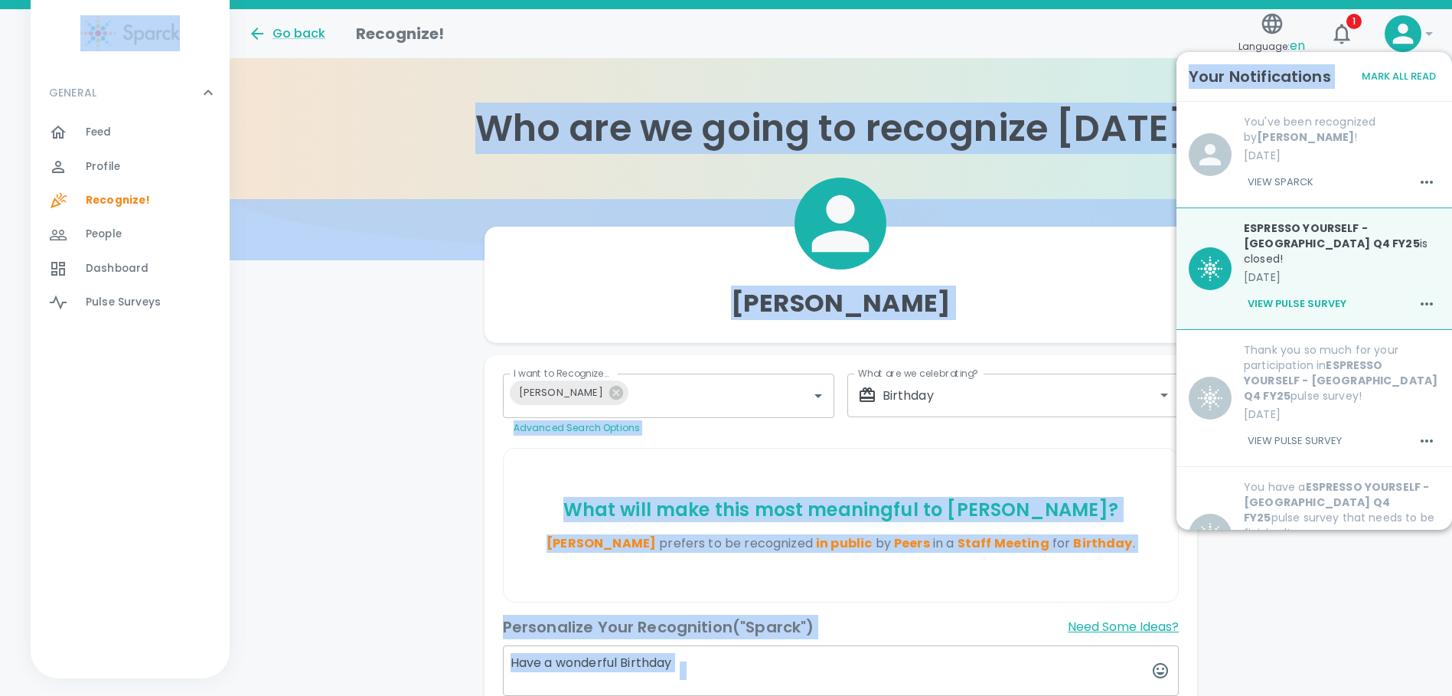
drag, startPoint x: 1396, startPoint y: 49, endPoint x: 1401, endPoint y: 42, distance: 8.7
click at [1401, 42] on icon at bounding box center [1404, 34] width 21 height 21
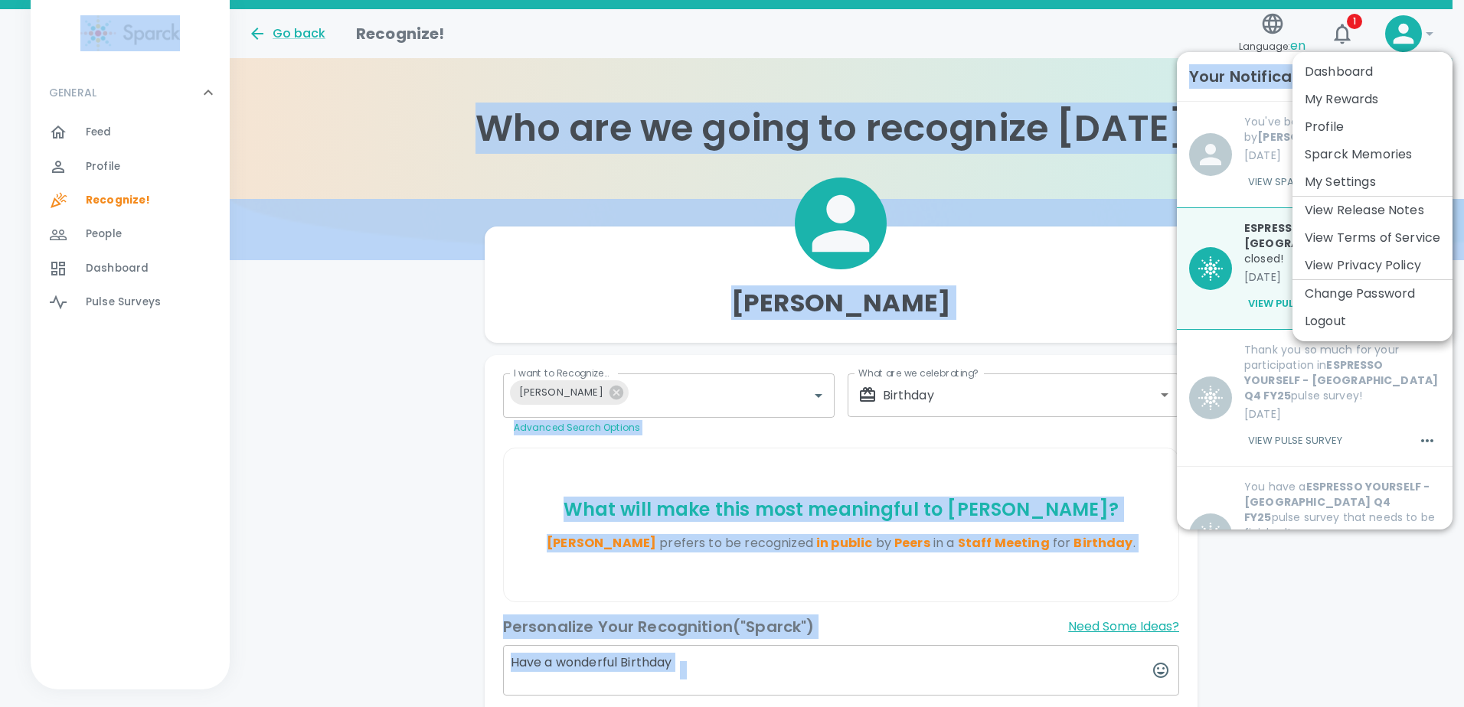
click at [1331, 314] on li "Logout" at bounding box center [1372, 322] width 160 height 28
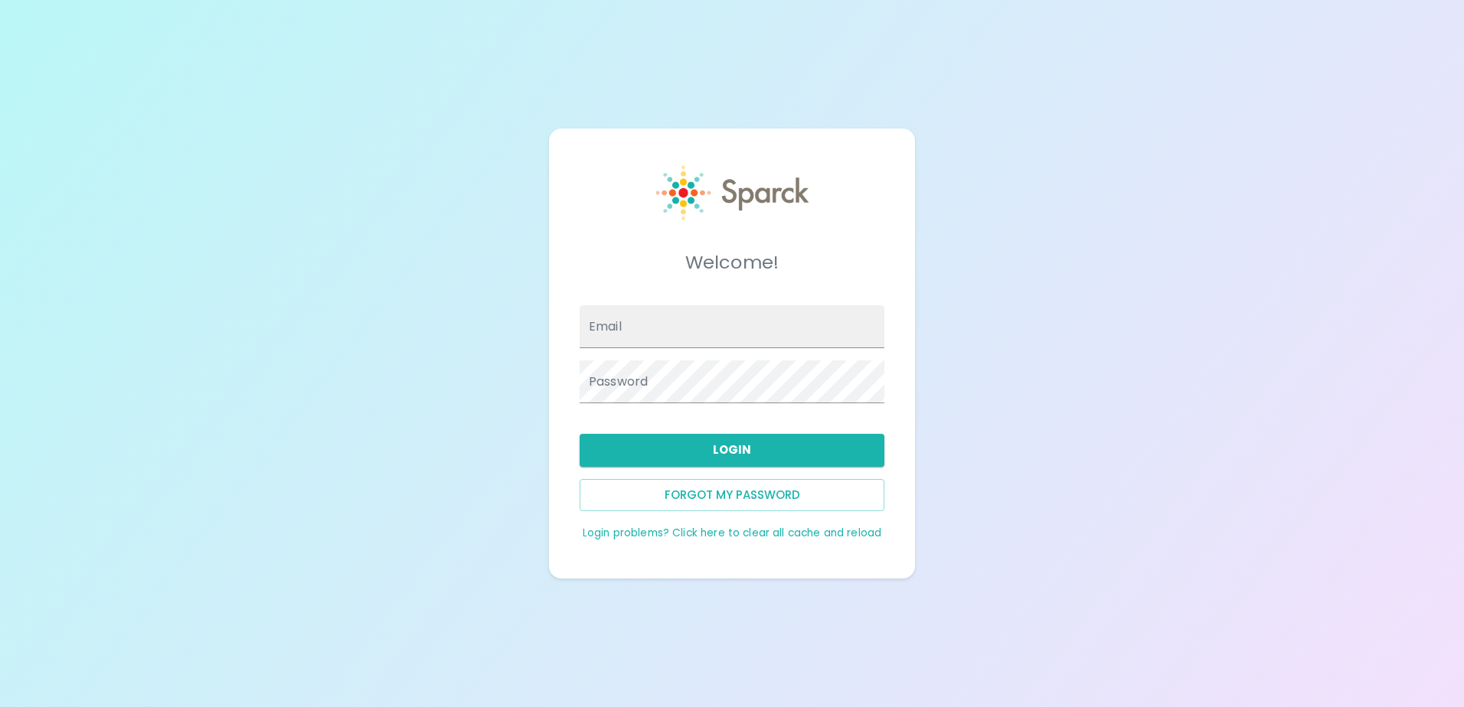
click at [704, 253] on h5 "Welcome!" at bounding box center [732, 262] width 305 height 25
